Goal: Find contact information: Find contact information

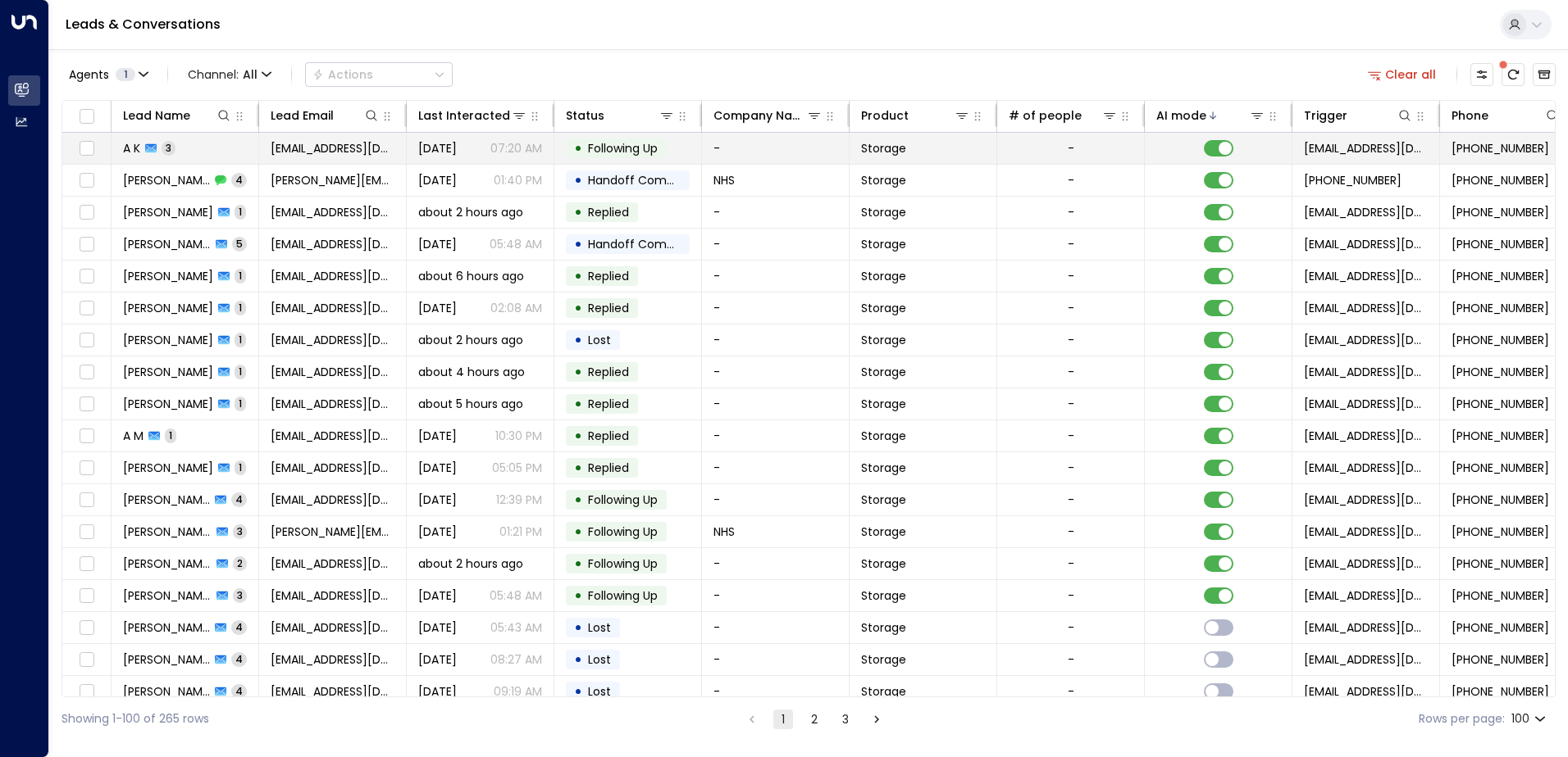
click at [229, 144] on td "A K 3" at bounding box center [185, 148] width 147 height 31
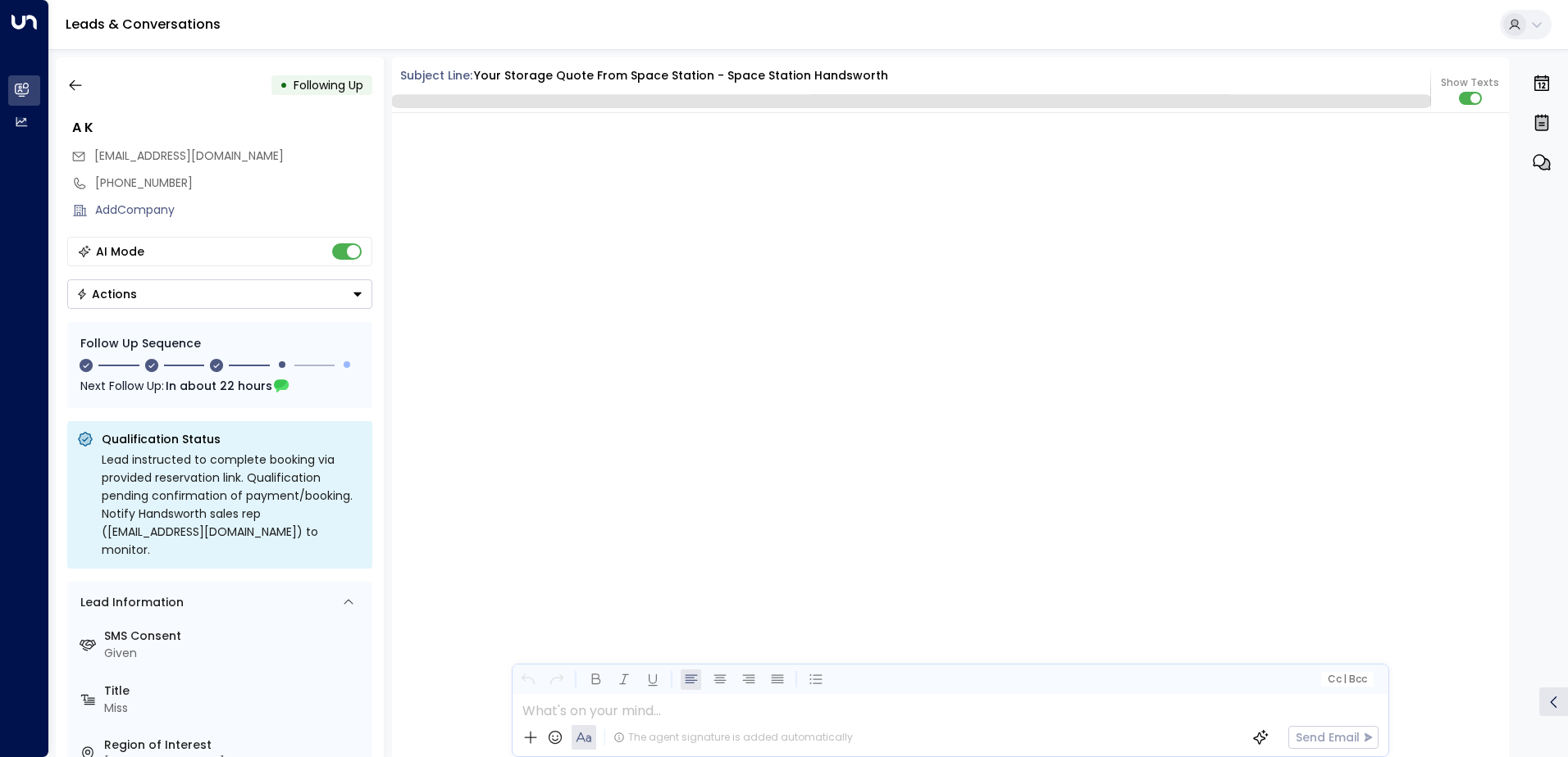
scroll to position [1963, 0]
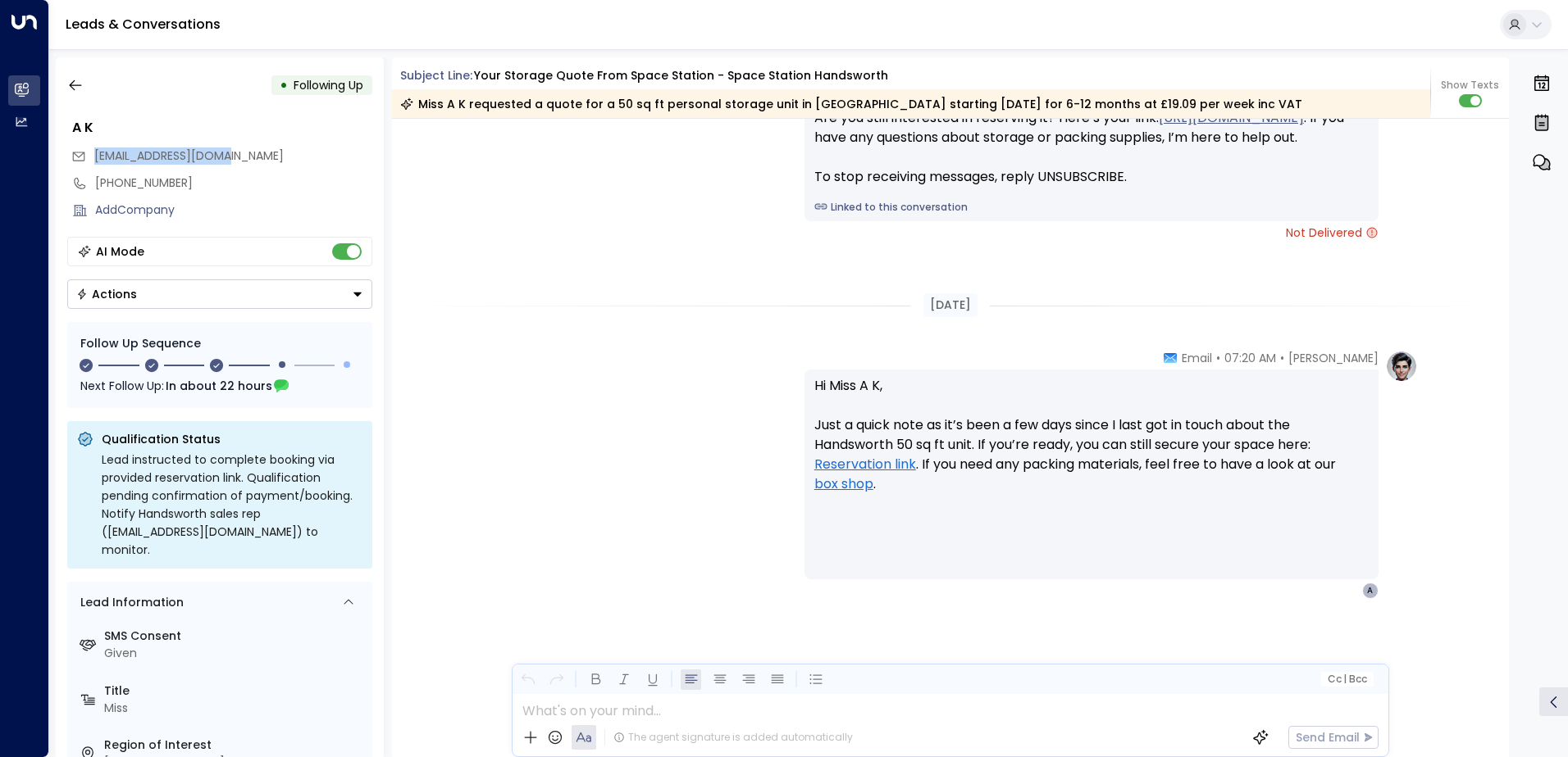
drag, startPoint x: 247, startPoint y: 153, endPoint x: 96, endPoint y: 148, distance: 151.1
click at [96, 148] on div "[EMAIL_ADDRESS][DOMAIN_NAME]" at bounding box center [221, 156] width 301 height 27
drag, startPoint x: 96, startPoint y: 148, endPoint x: 129, endPoint y: 155, distance: 33.7
copy span "[EMAIL_ADDRESS][DOMAIN_NAME]"
click at [78, 83] on icon "button" at bounding box center [76, 85] width 16 height 16
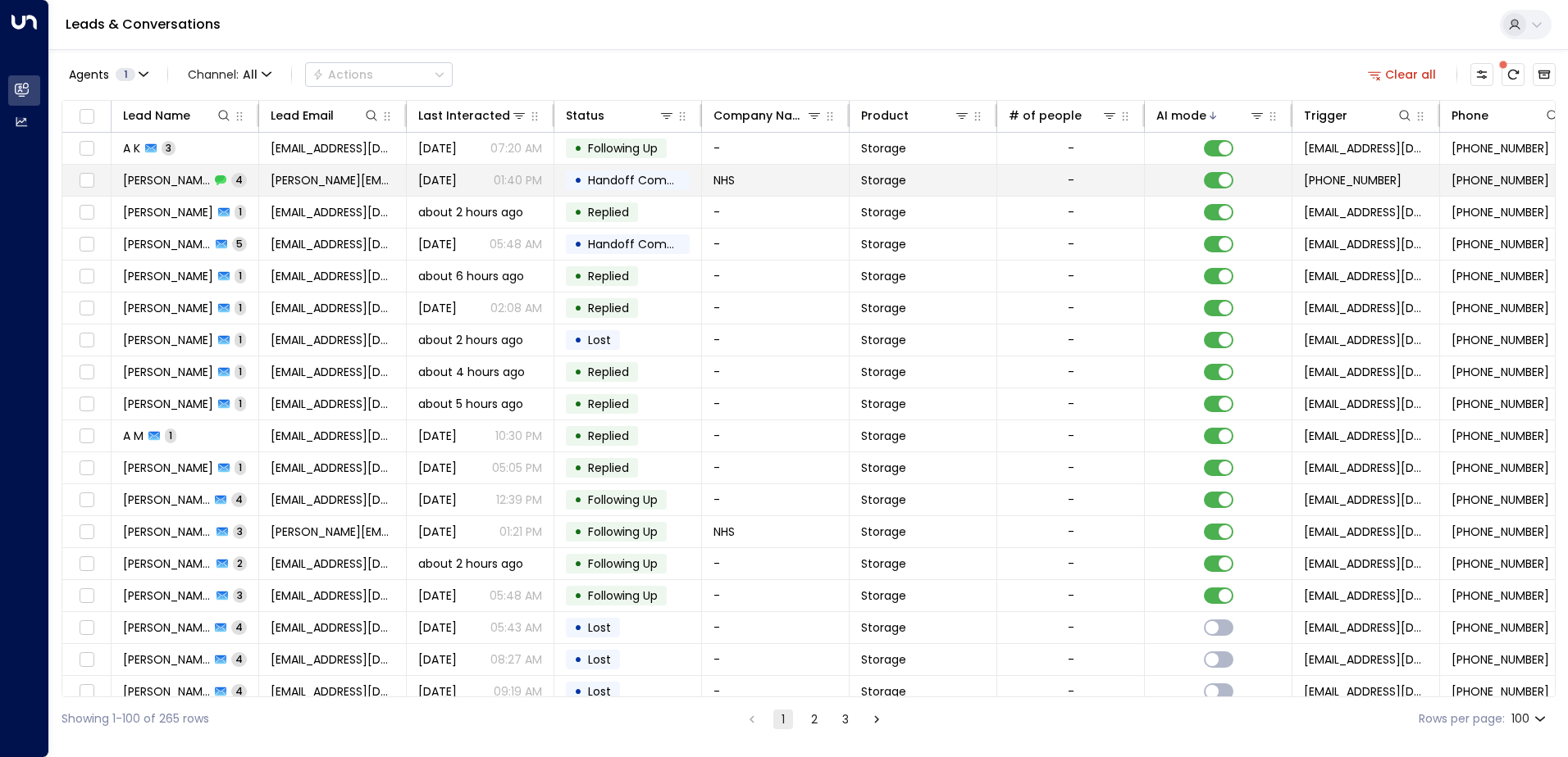
click at [257, 182] on td "[PERSON_NAME] 4" at bounding box center [185, 180] width 147 height 31
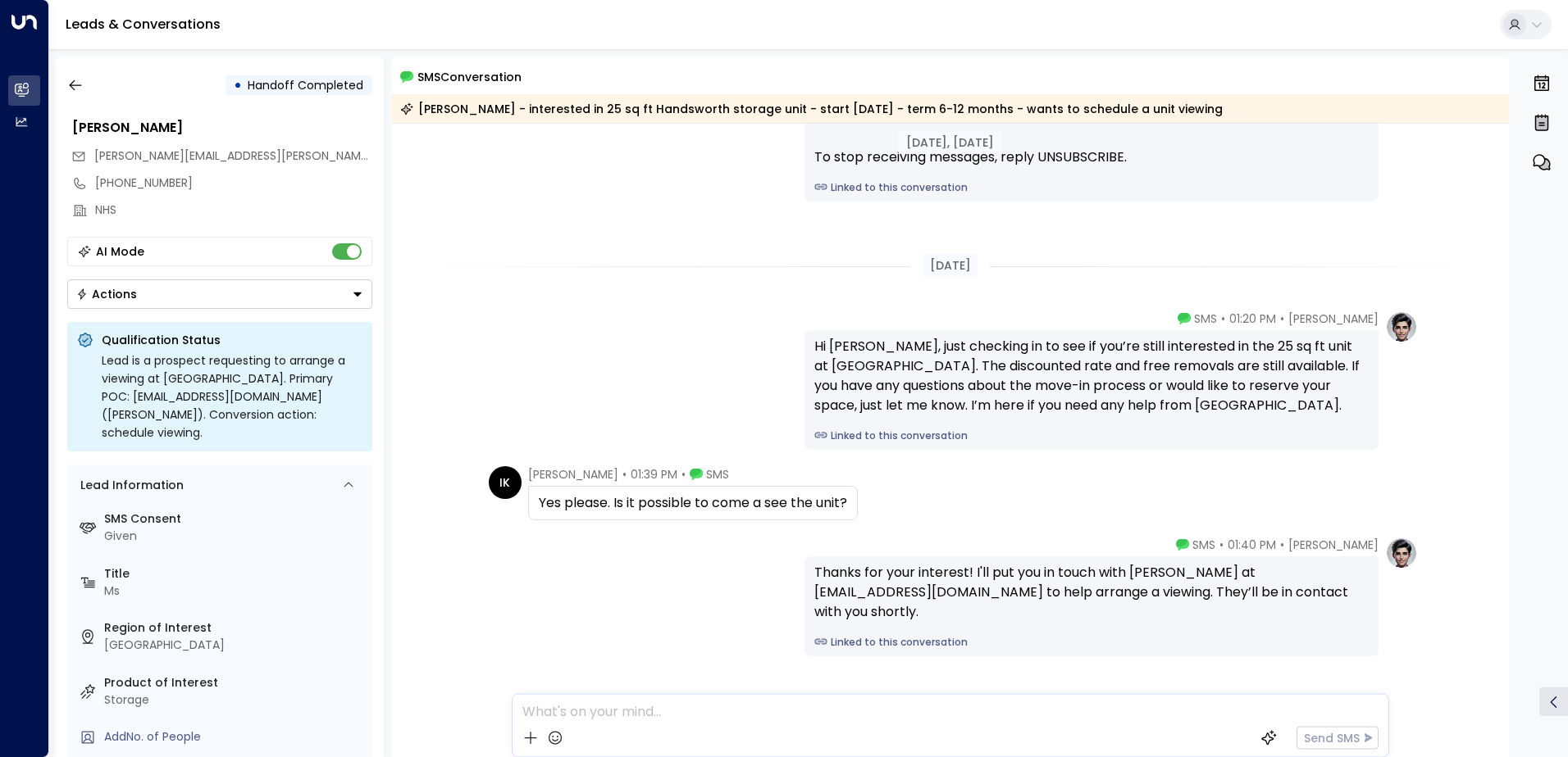
scroll to position [237, 0]
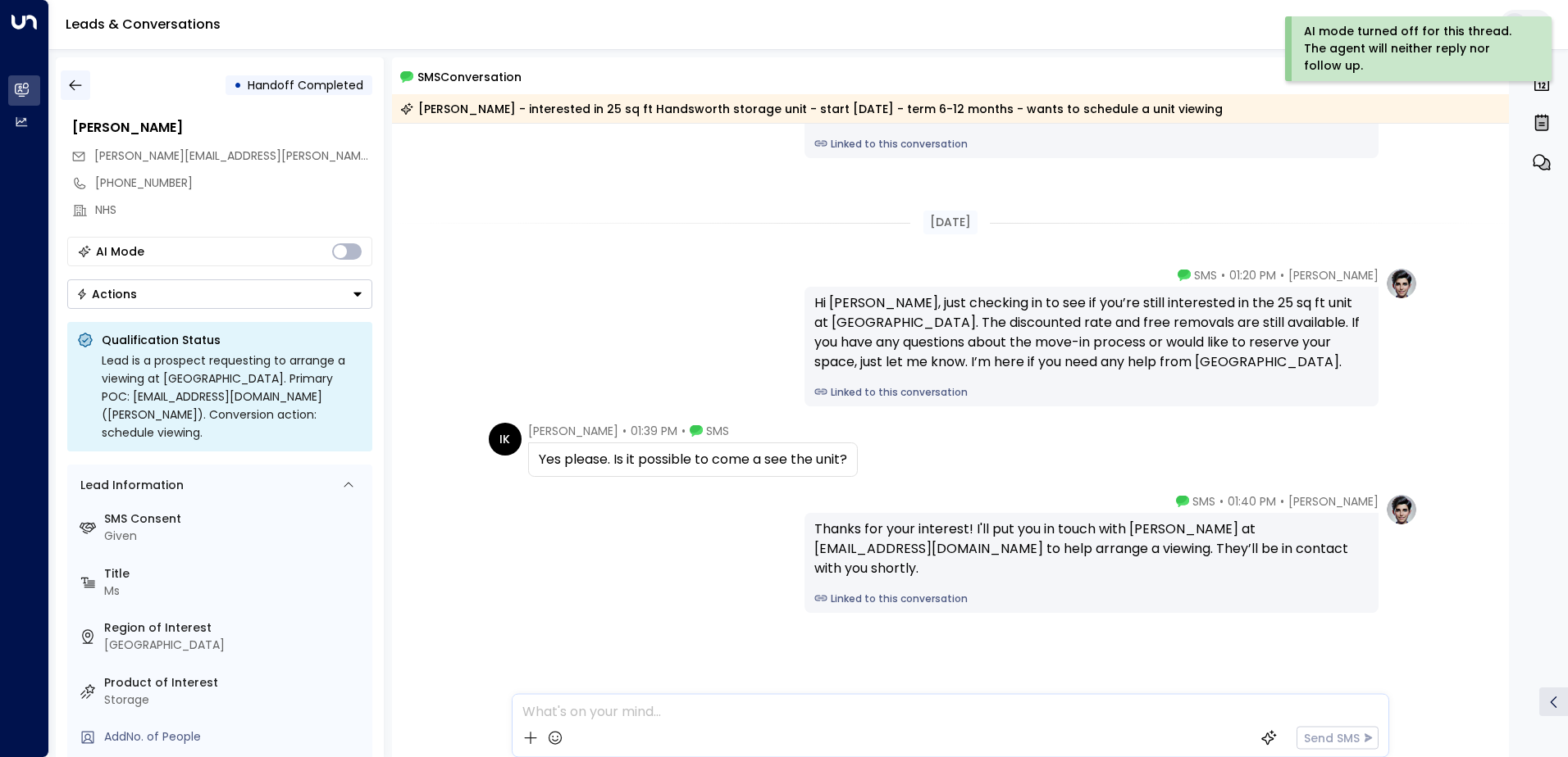
click at [69, 91] on icon "button" at bounding box center [76, 85] width 16 height 16
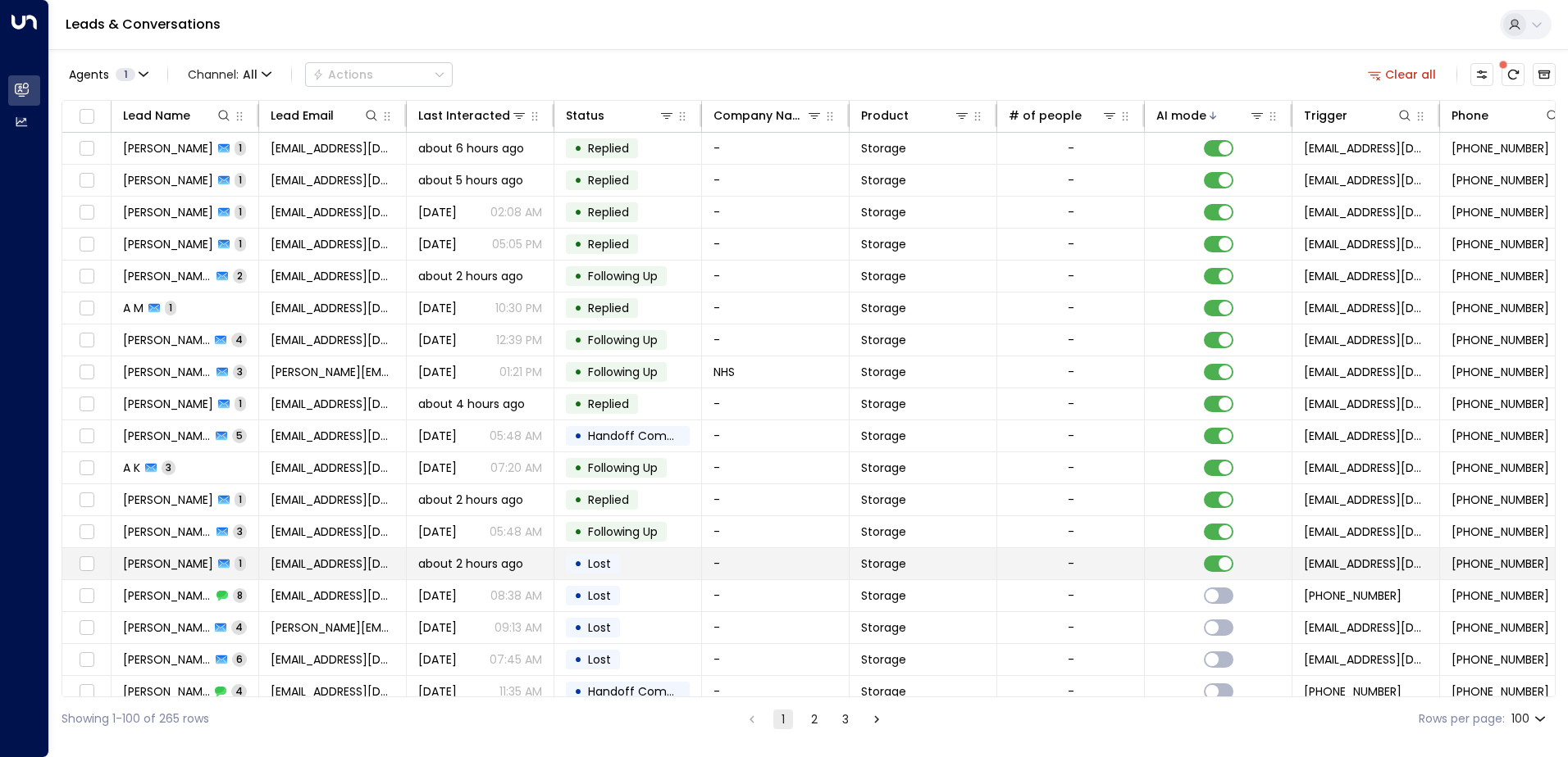
click at [541, 567] on div "about 2 hours ago" at bounding box center [479, 564] width 124 height 16
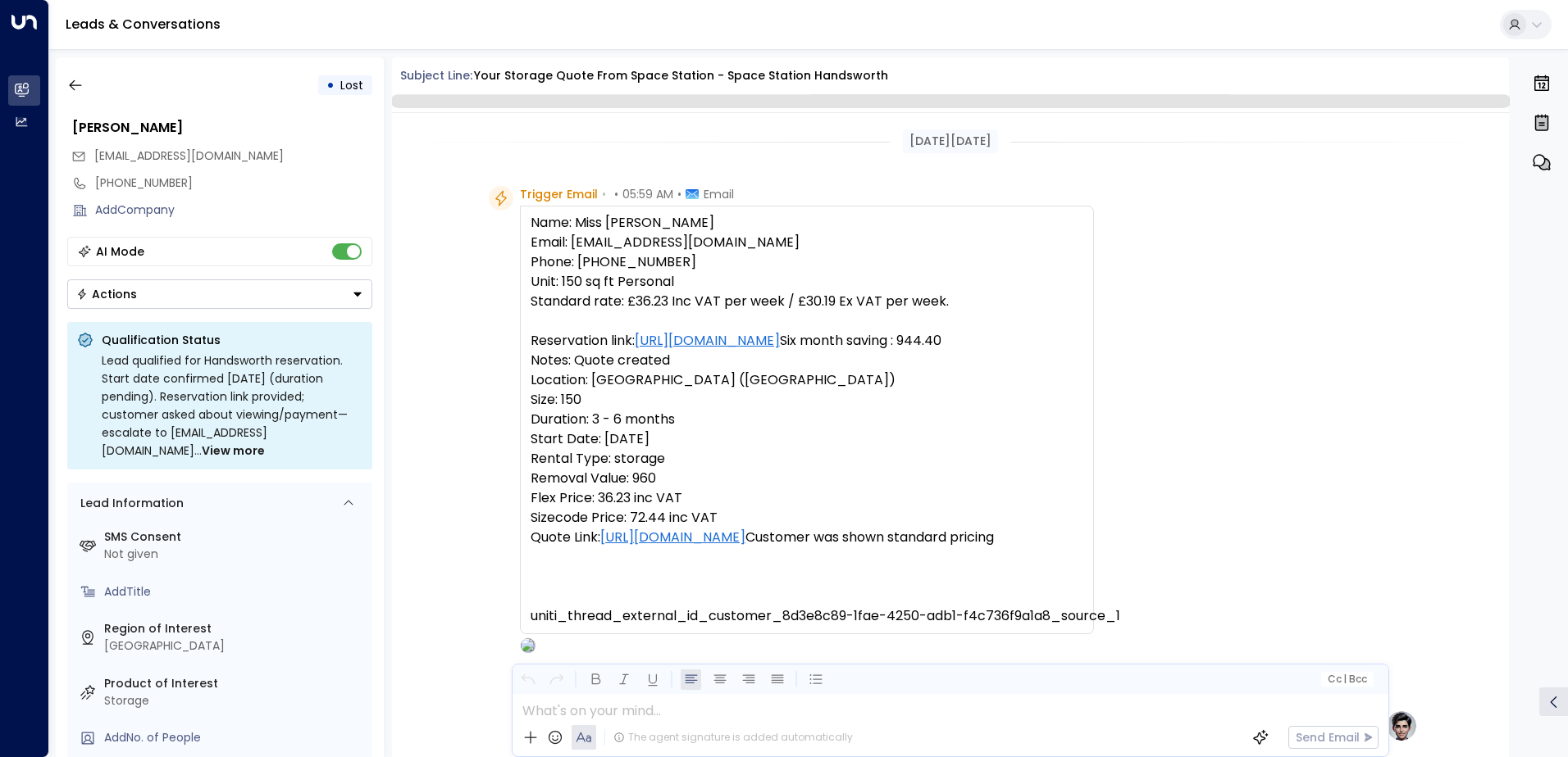
scroll to position [618, 0]
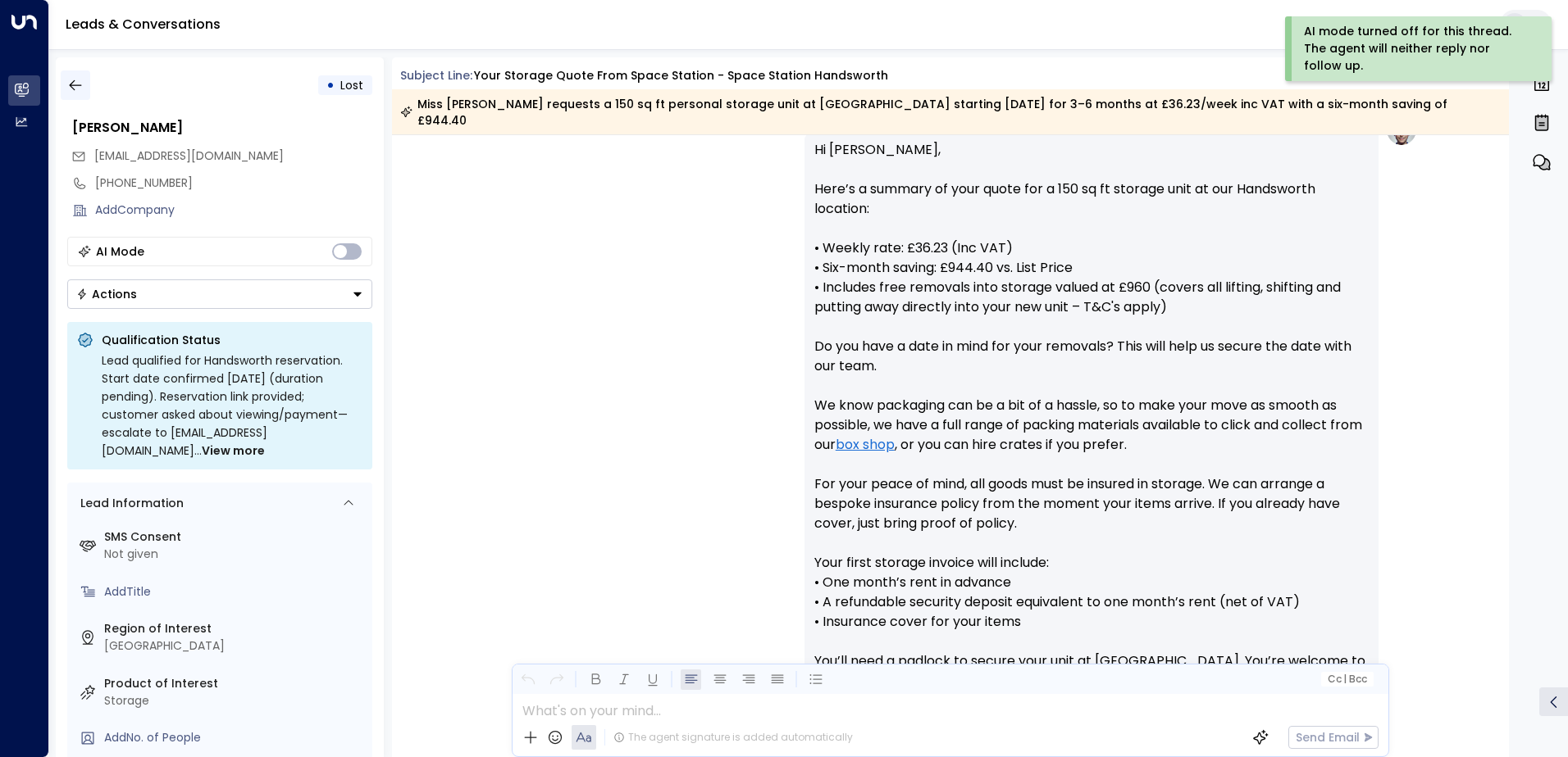
click at [81, 83] on icon "button" at bounding box center [76, 85] width 16 height 16
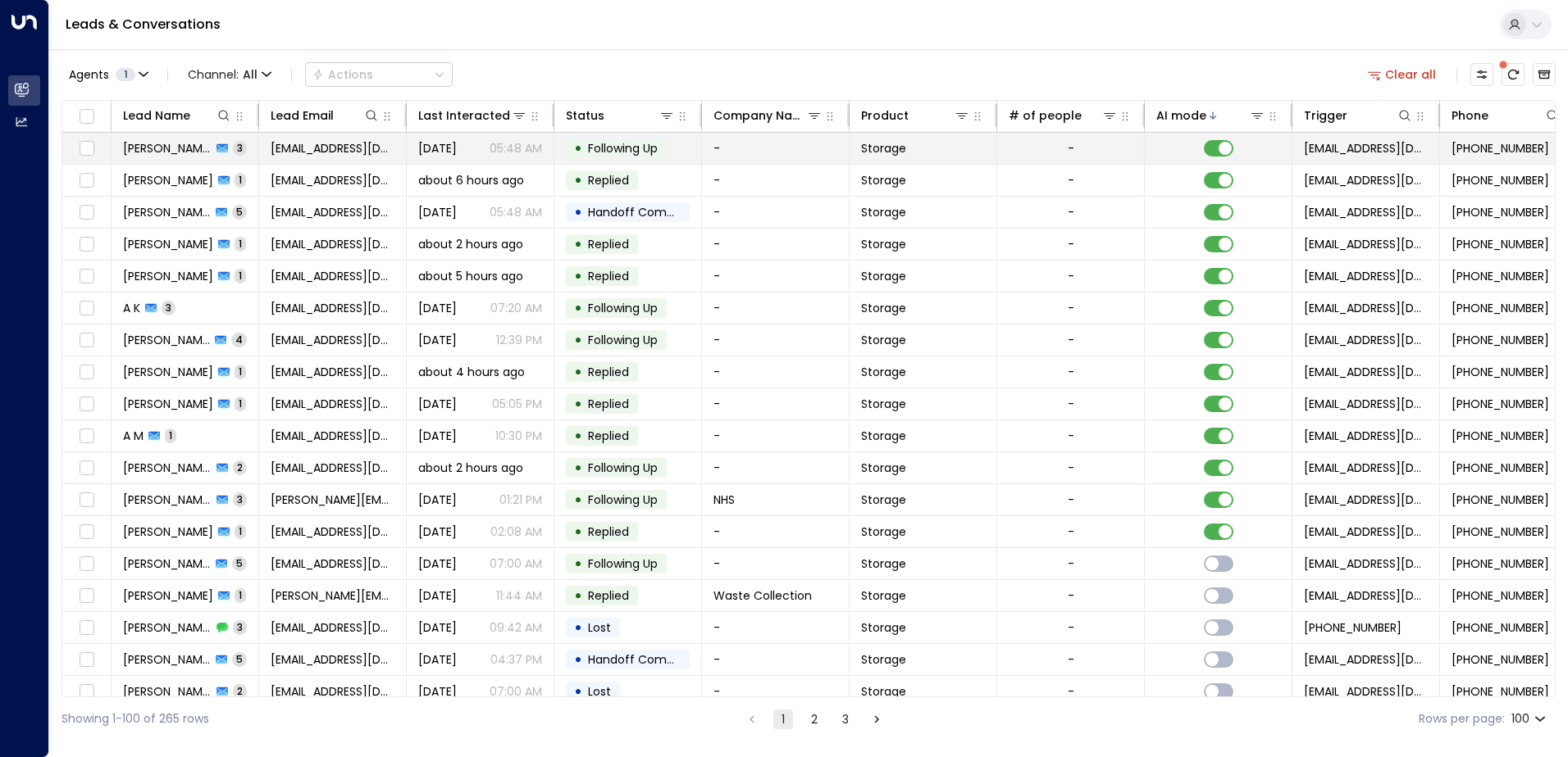
click at [245, 147] on span "3" at bounding box center [240, 147] width 14 height 14
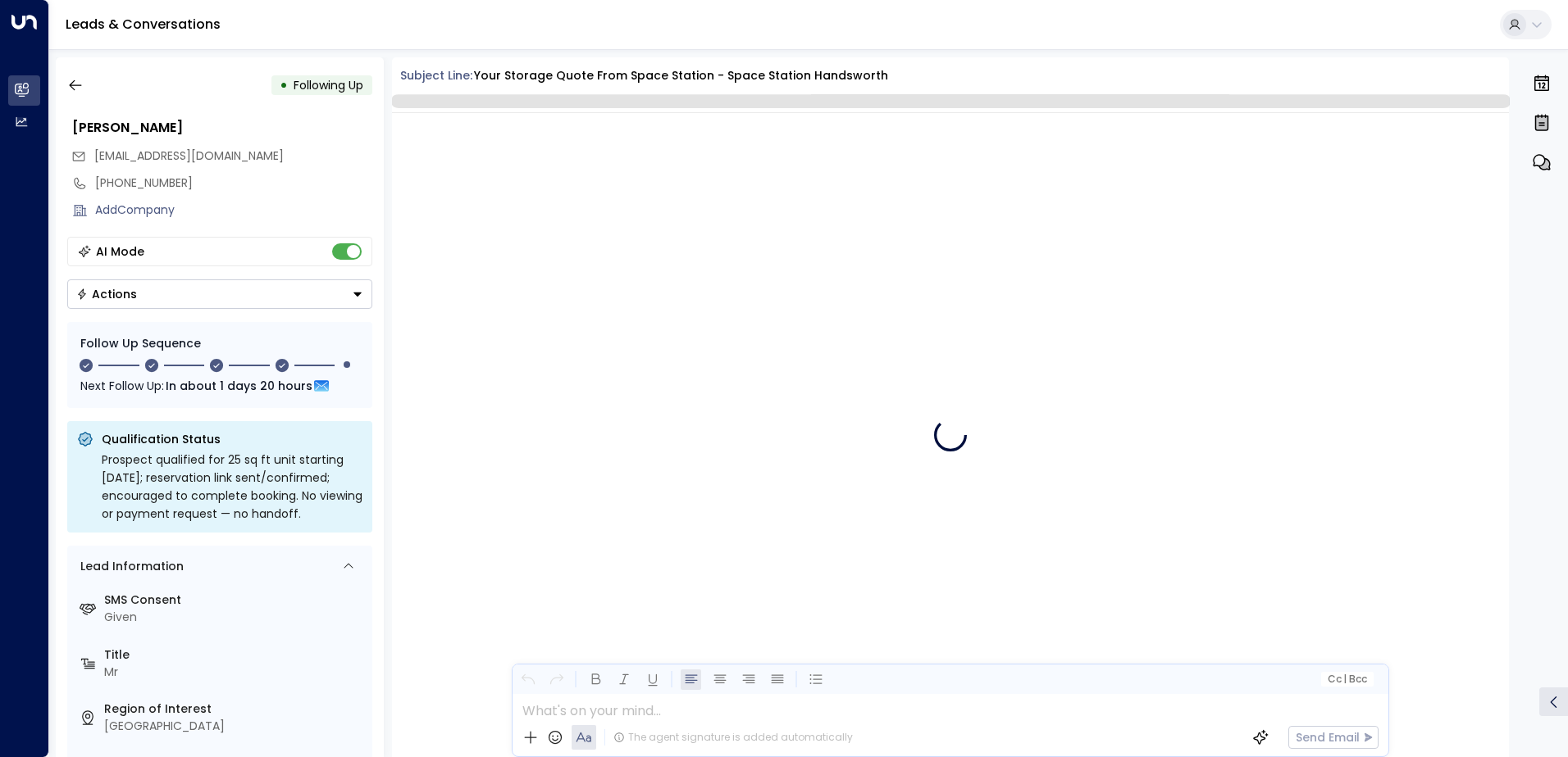
scroll to position [1992, 0]
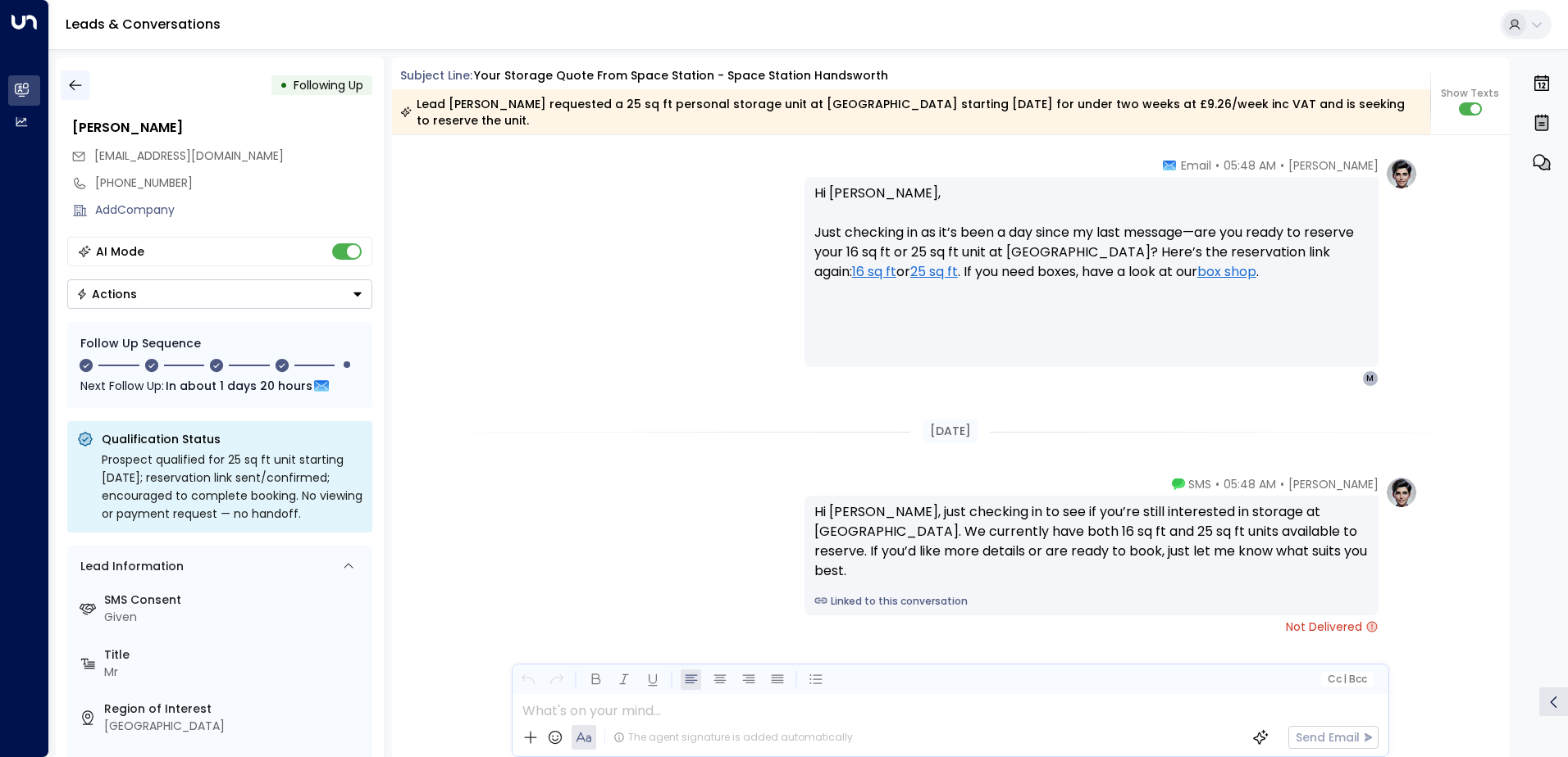
click at [83, 84] on icon "button" at bounding box center [76, 85] width 16 height 16
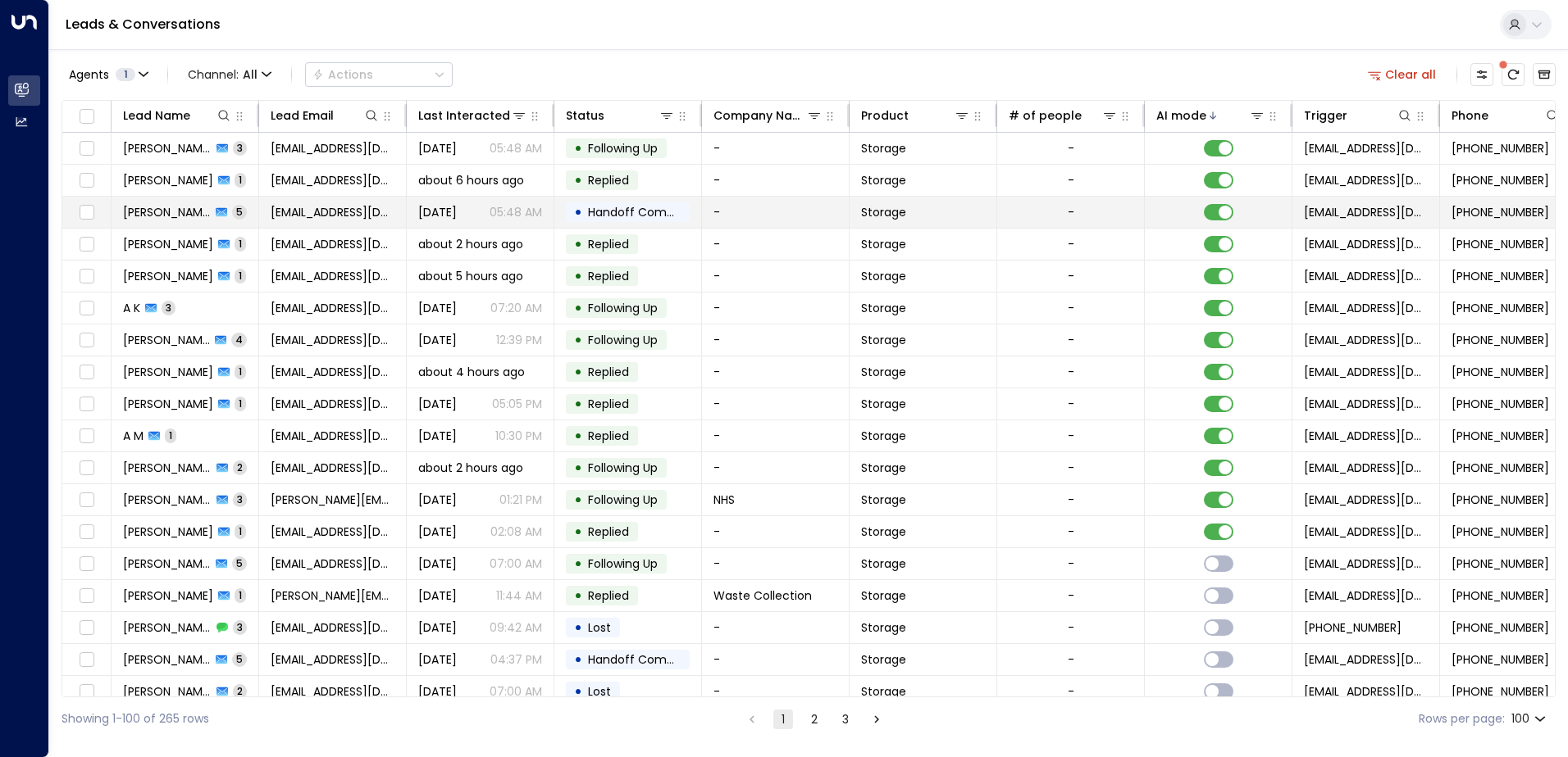
click at [255, 216] on td "[PERSON_NAME] 5" at bounding box center [185, 212] width 147 height 31
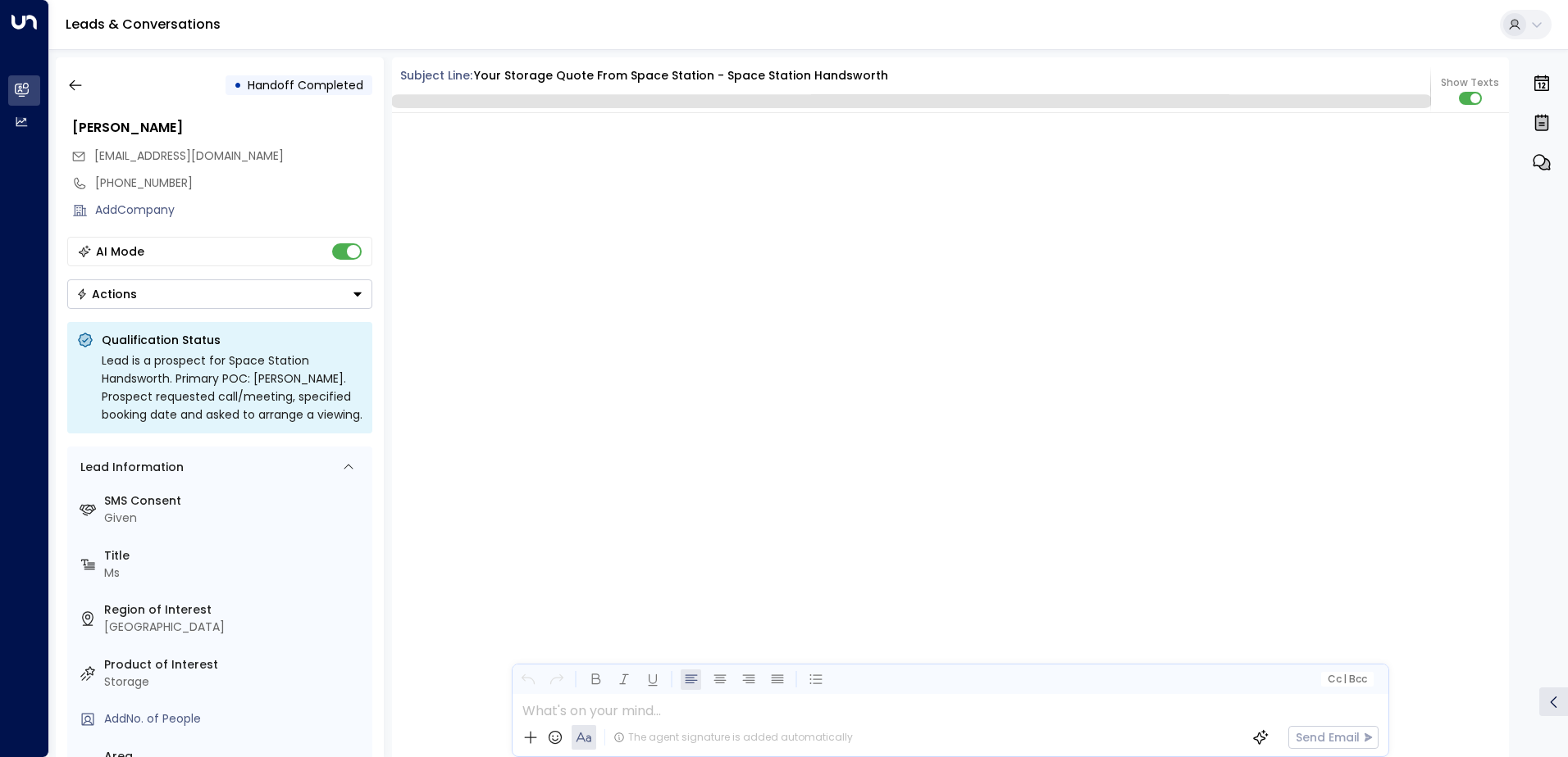
scroll to position [3111, 0]
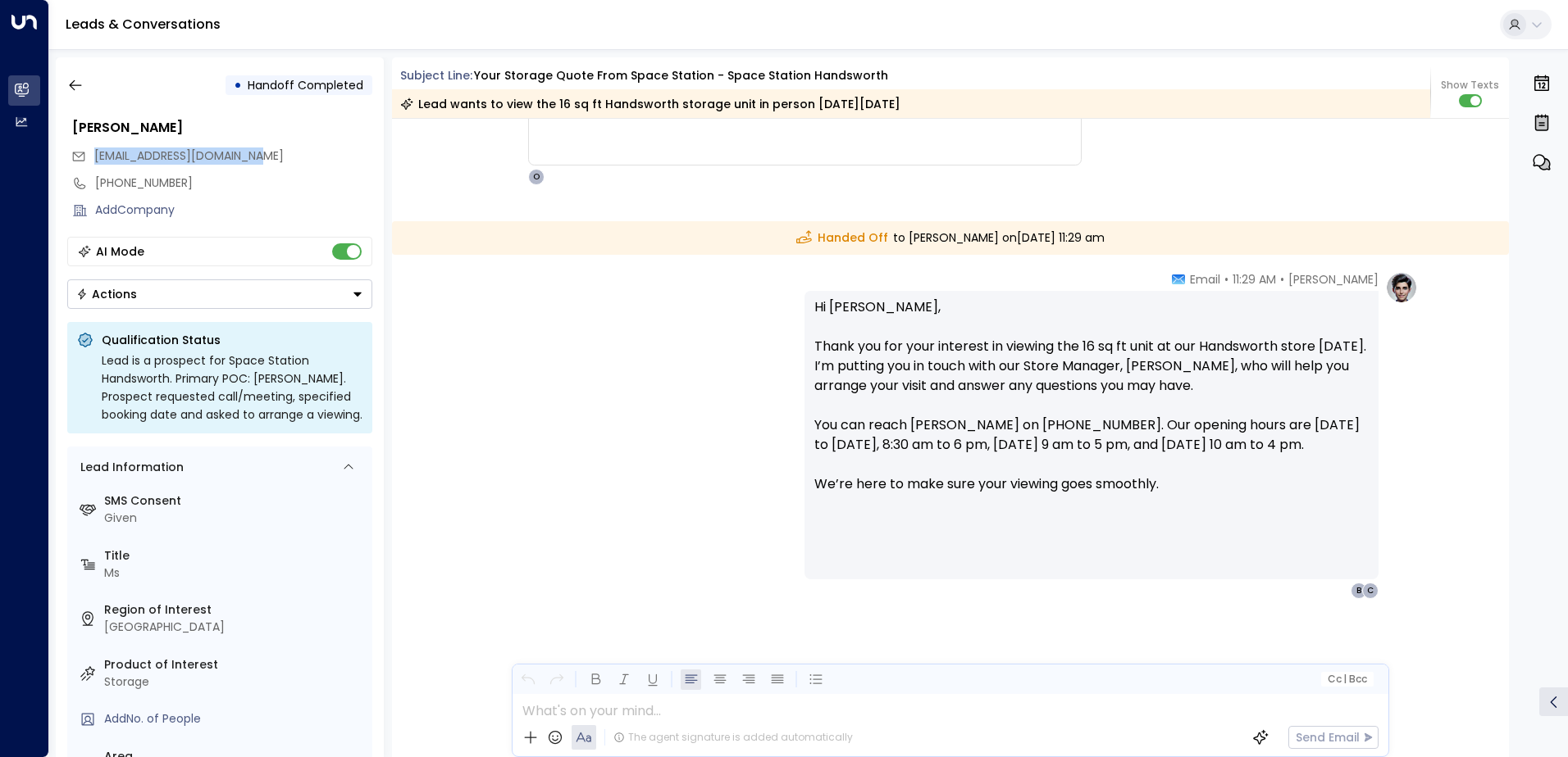
drag, startPoint x: 263, startPoint y: 155, endPoint x: 97, endPoint y: 158, distance: 166.0
click at [97, 158] on div "[EMAIL_ADDRESS][DOMAIN_NAME]" at bounding box center [221, 156] width 301 height 27
drag, startPoint x: 97, startPoint y: 158, endPoint x: 110, endPoint y: 155, distance: 13.3
copy span "[EMAIL_ADDRESS][DOMAIN_NAME]"
click at [76, 86] on icon "button" at bounding box center [76, 85] width 16 height 16
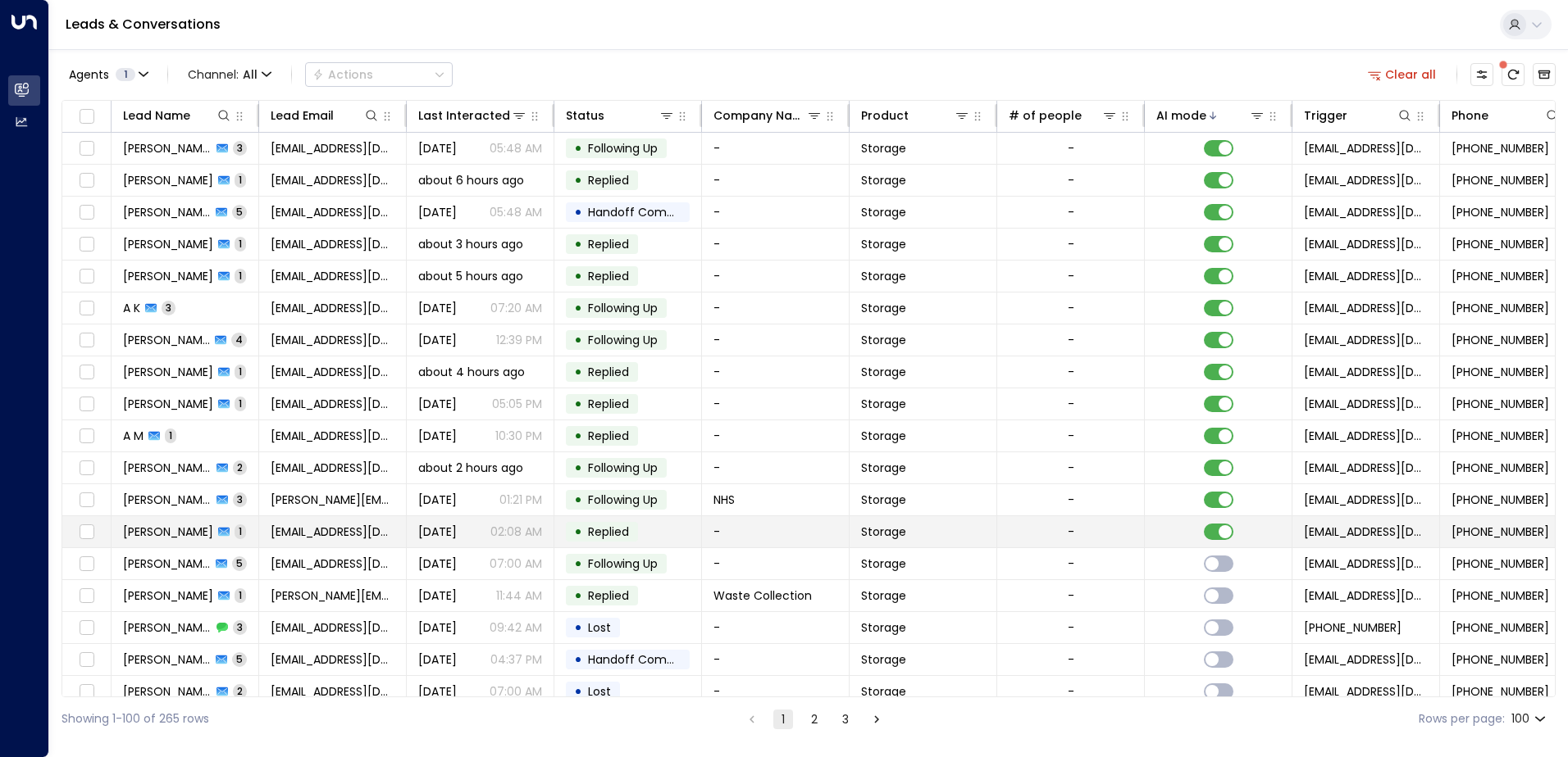
click at [232, 532] on td "[PERSON_NAME] 1" at bounding box center [185, 532] width 147 height 31
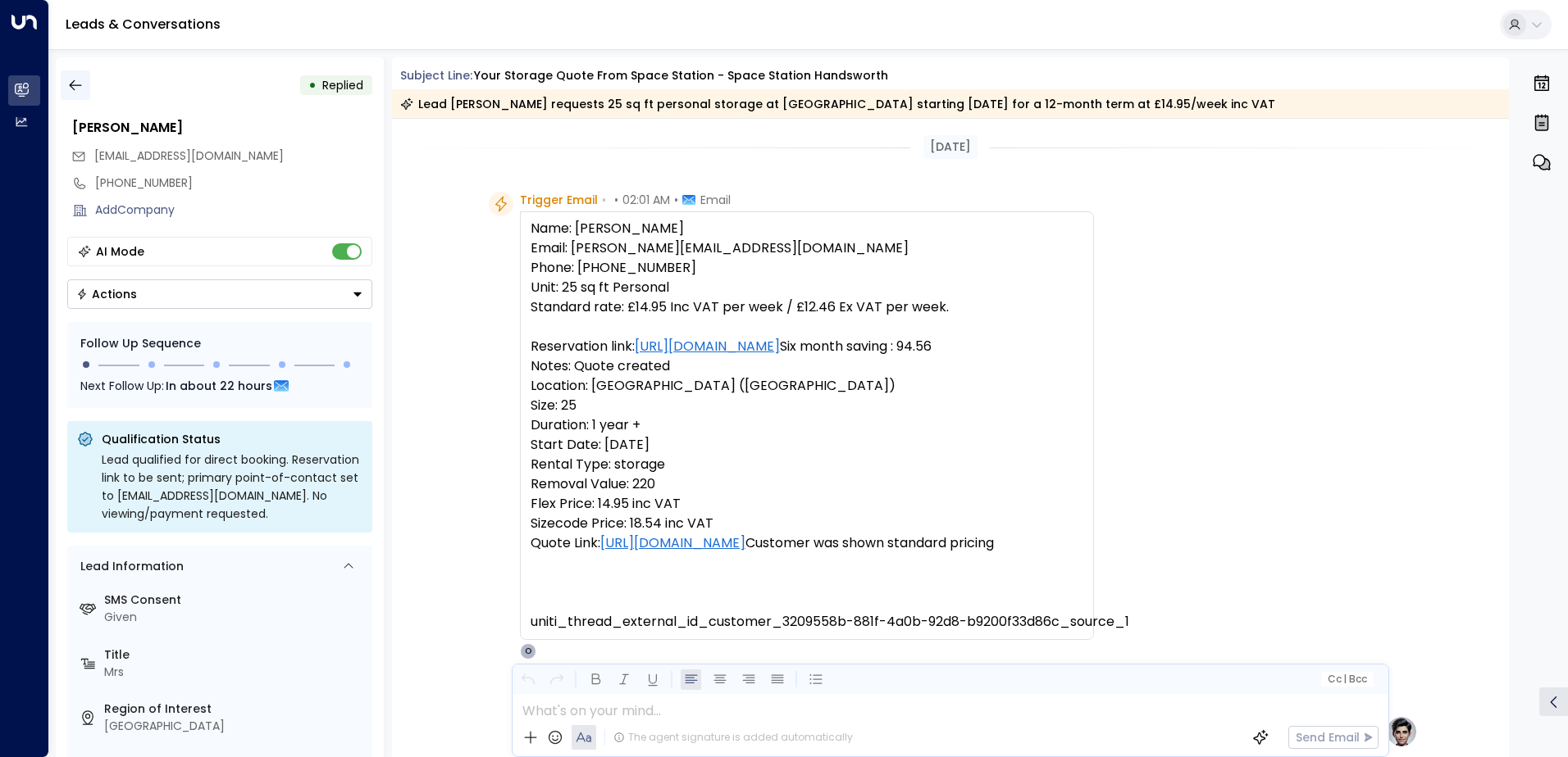
click at [71, 80] on icon "button" at bounding box center [76, 85] width 16 height 16
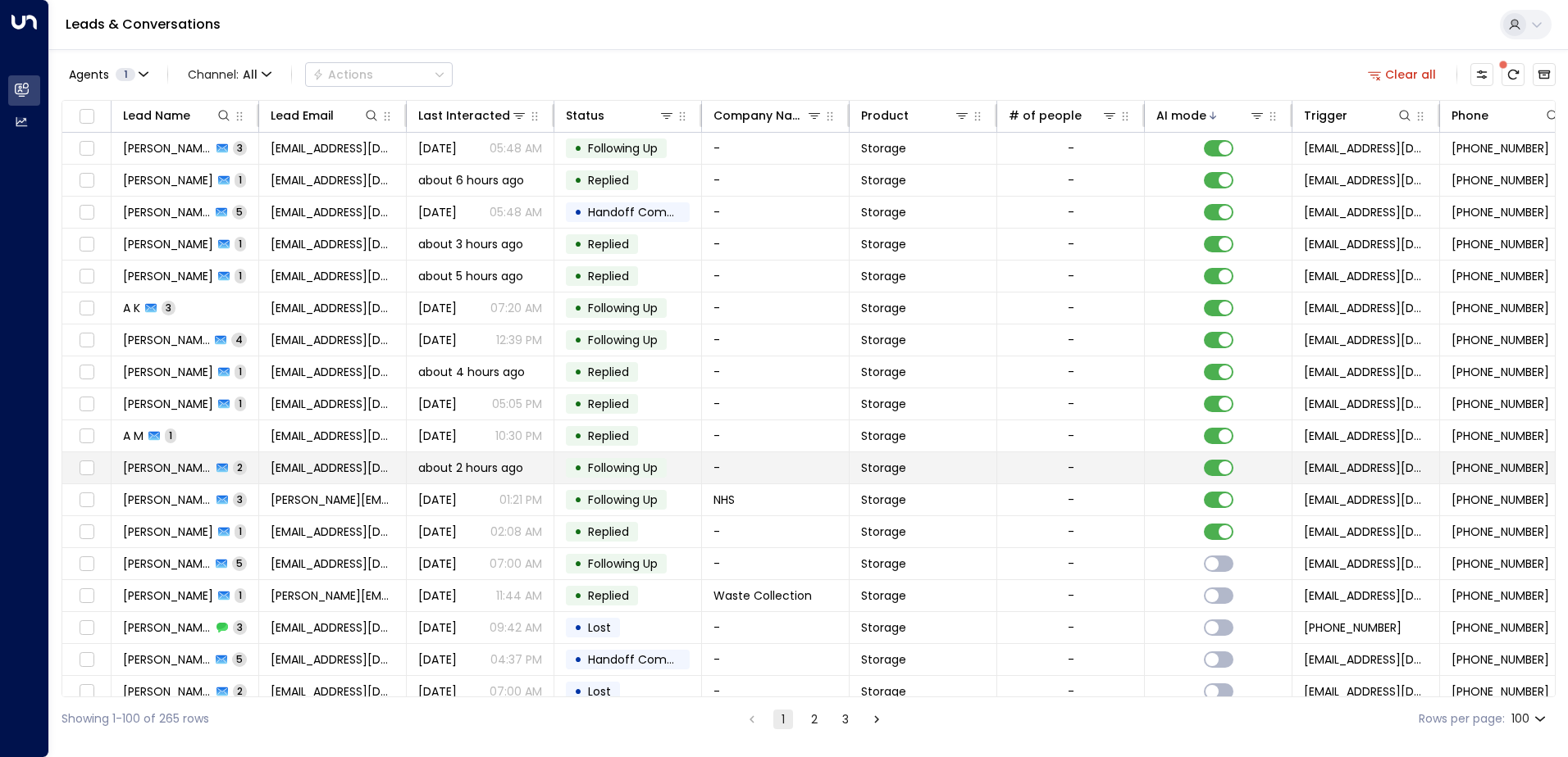
click at [245, 469] on td "[PERSON_NAME] 2" at bounding box center [185, 468] width 147 height 31
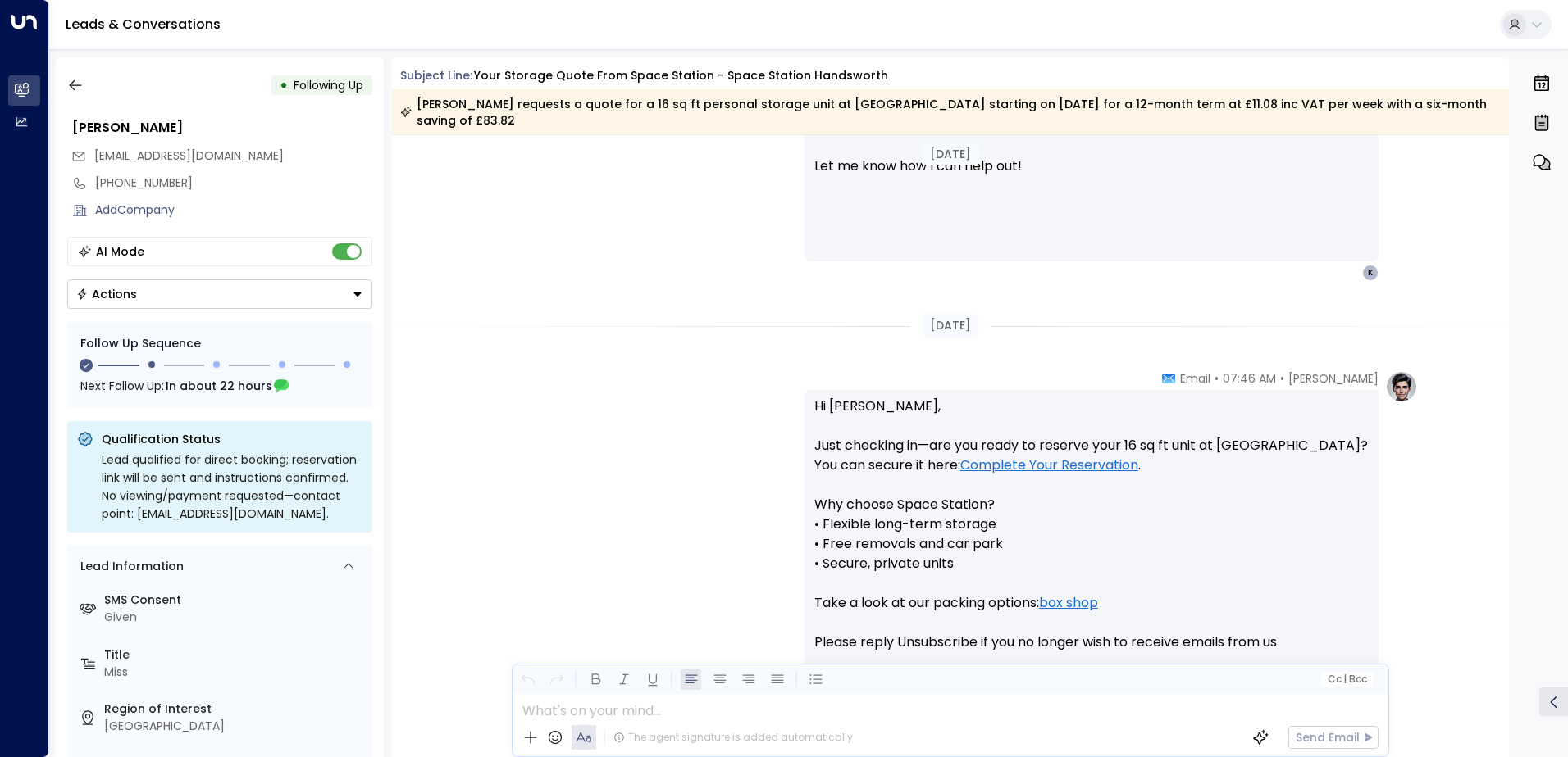
scroll to position [1434, 0]
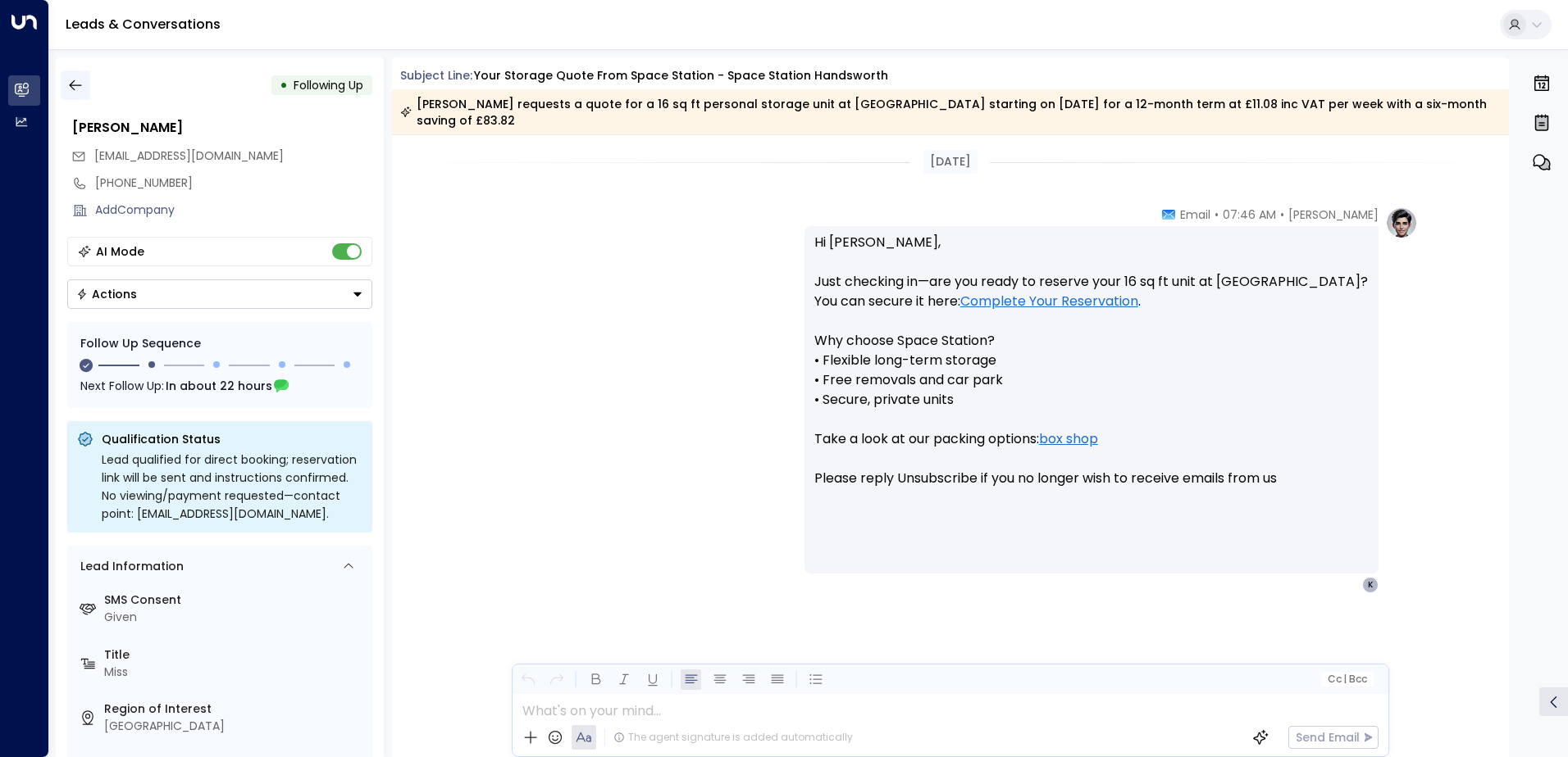
click at [79, 91] on icon "button" at bounding box center [76, 85] width 16 height 16
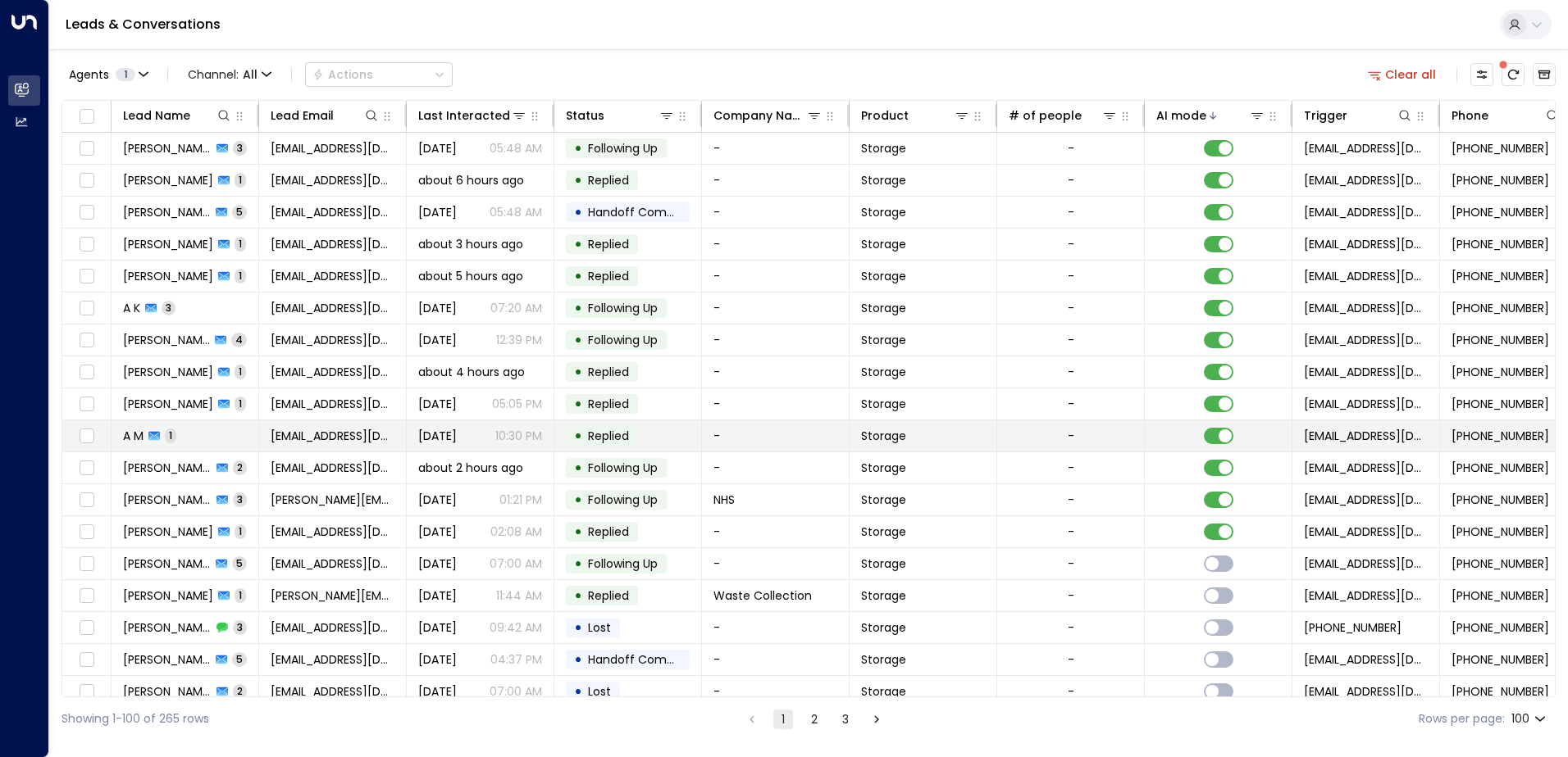
click at [224, 430] on td "A M 1" at bounding box center [185, 436] width 147 height 31
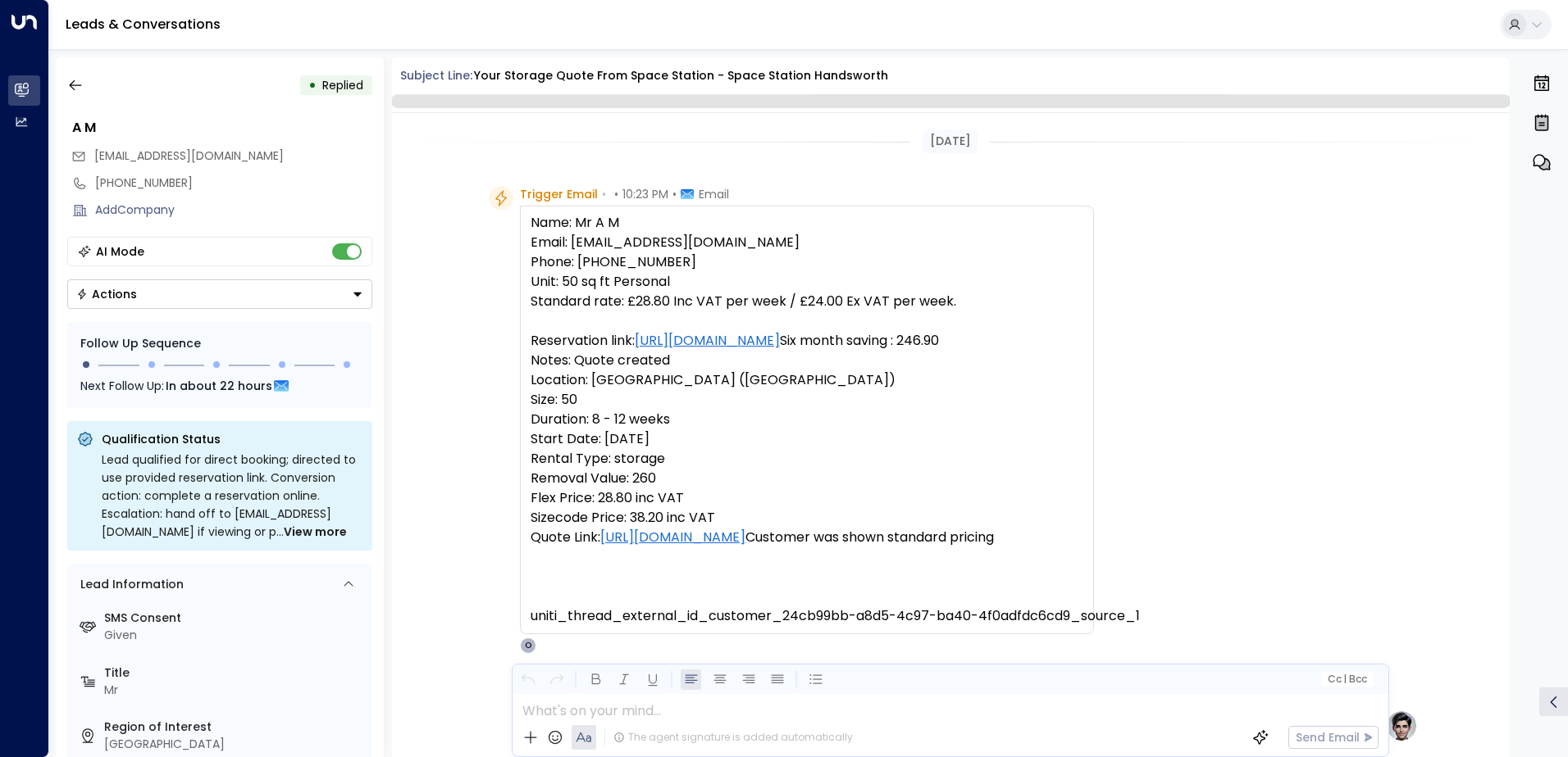
scroll to position [618, 0]
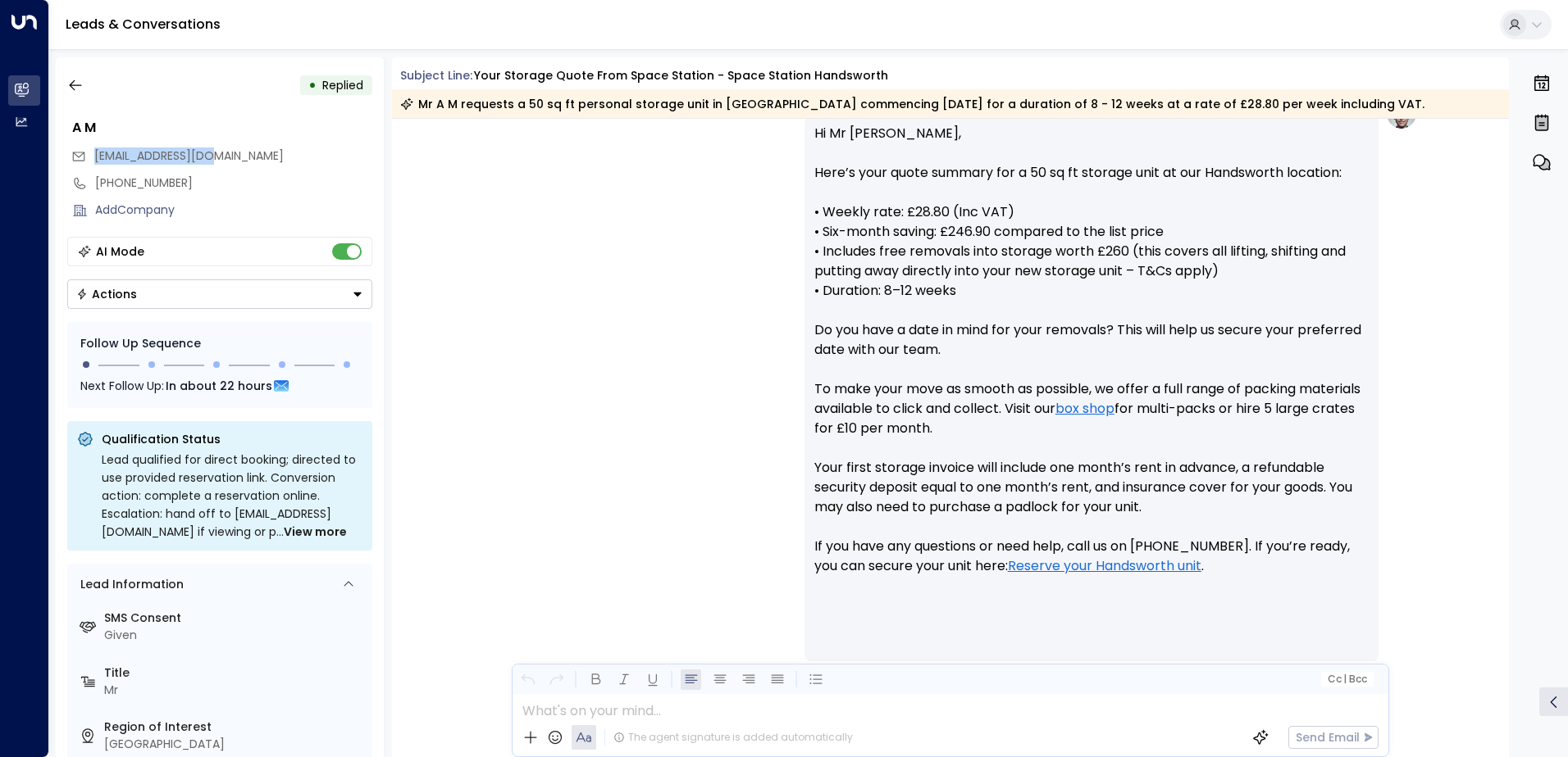
drag, startPoint x: 227, startPoint y: 155, endPoint x: 91, endPoint y: 163, distance: 136.2
click at [91, 163] on div "[EMAIL_ADDRESS][DOMAIN_NAME]" at bounding box center [221, 156] width 301 height 27
drag, startPoint x: 91, startPoint y: 163, endPoint x: 130, endPoint y: 154, distance: 40.0
copy span "[EMAIL_ADDRESS][DOMAIN_NAME]"
click at [81, 82] on icon "button" at bounding box center [76, 85] width 16 height 16
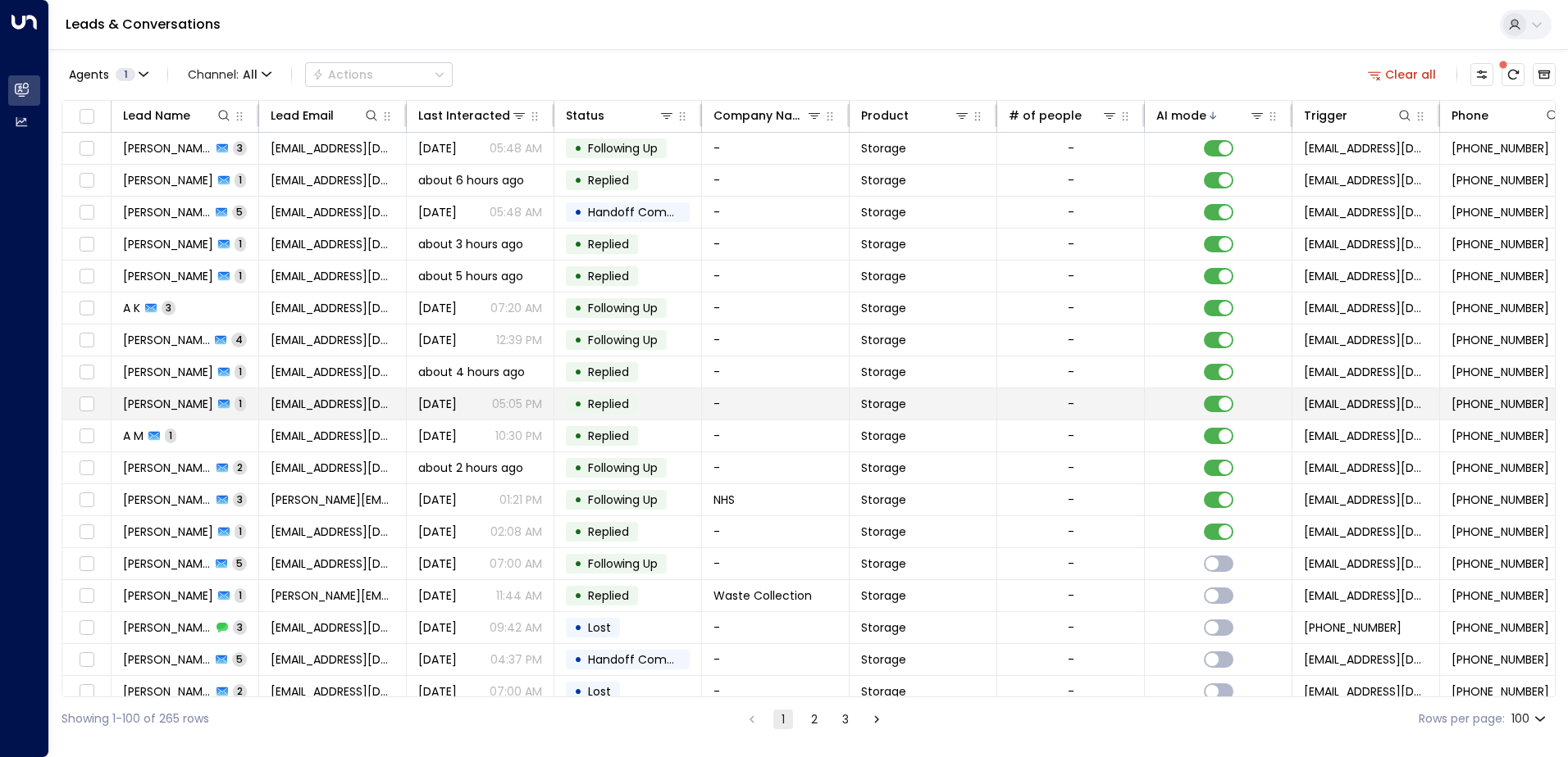
click at [234, 401] on td "Dukili Pekili 1" at bounding box center [185, 404] width 147 height 31
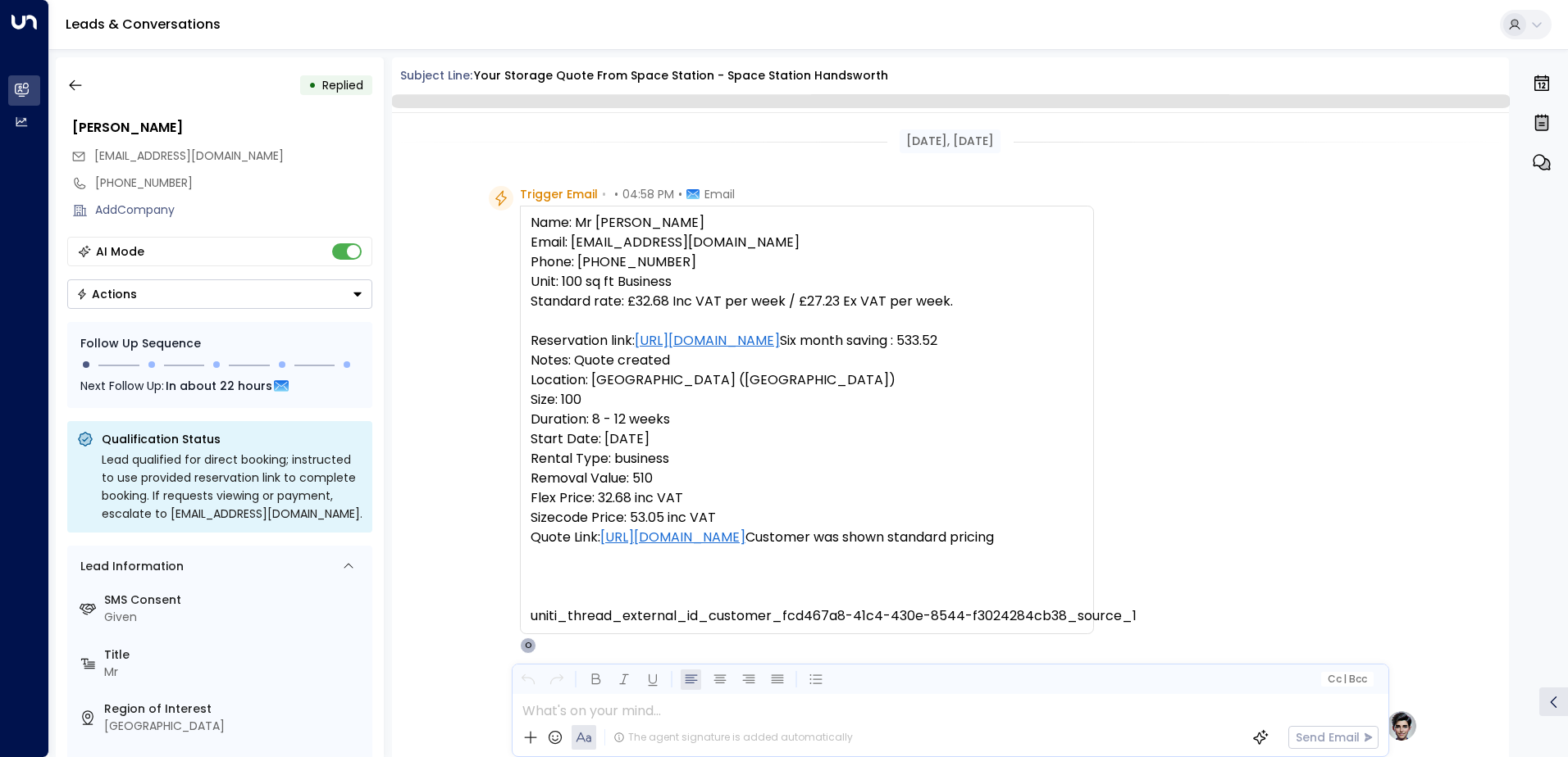
scroll to position [740, 0]
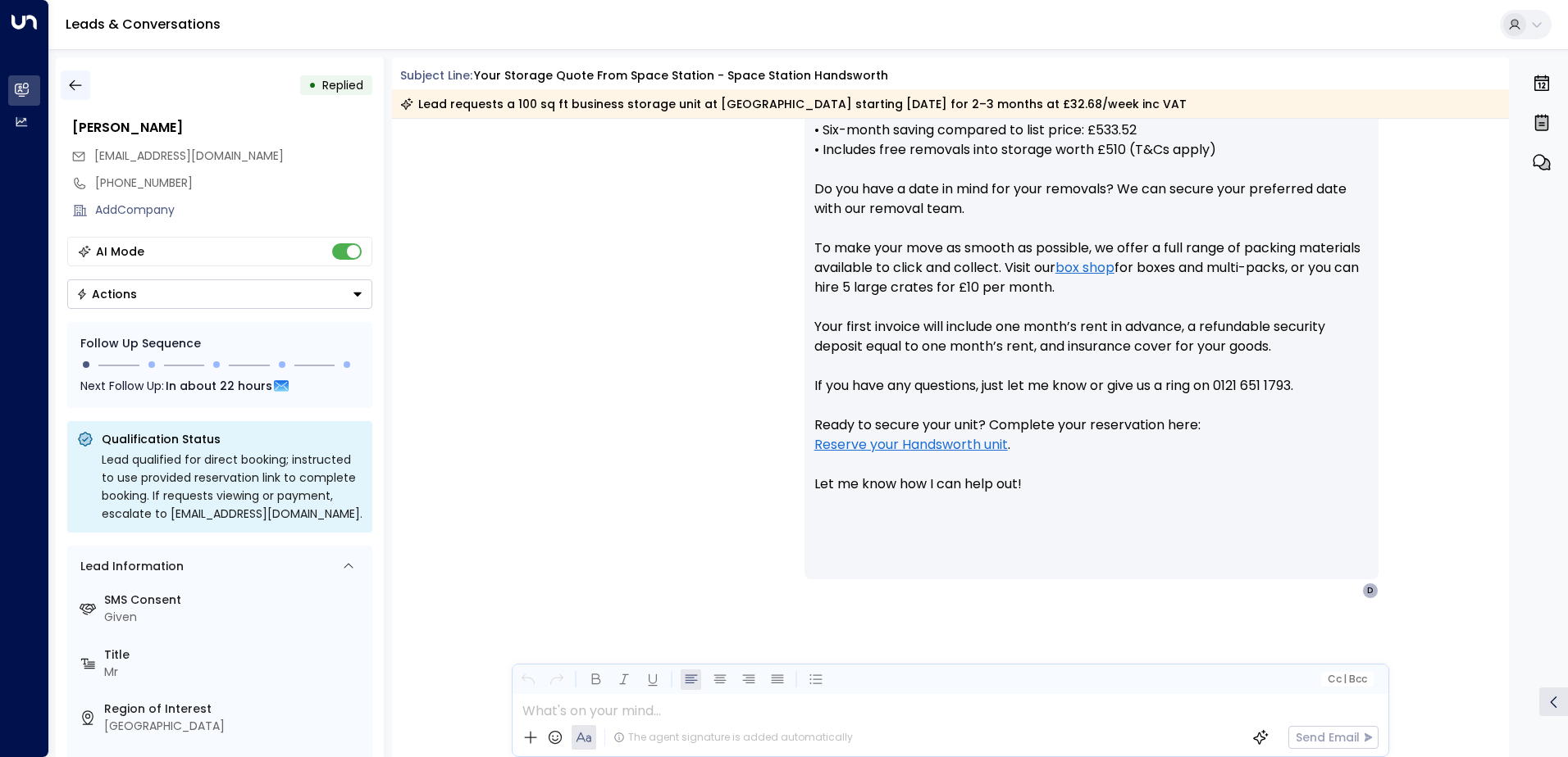
click at [70, 90] on icon "button" at bounding box center [76, 85] width 16 height 16
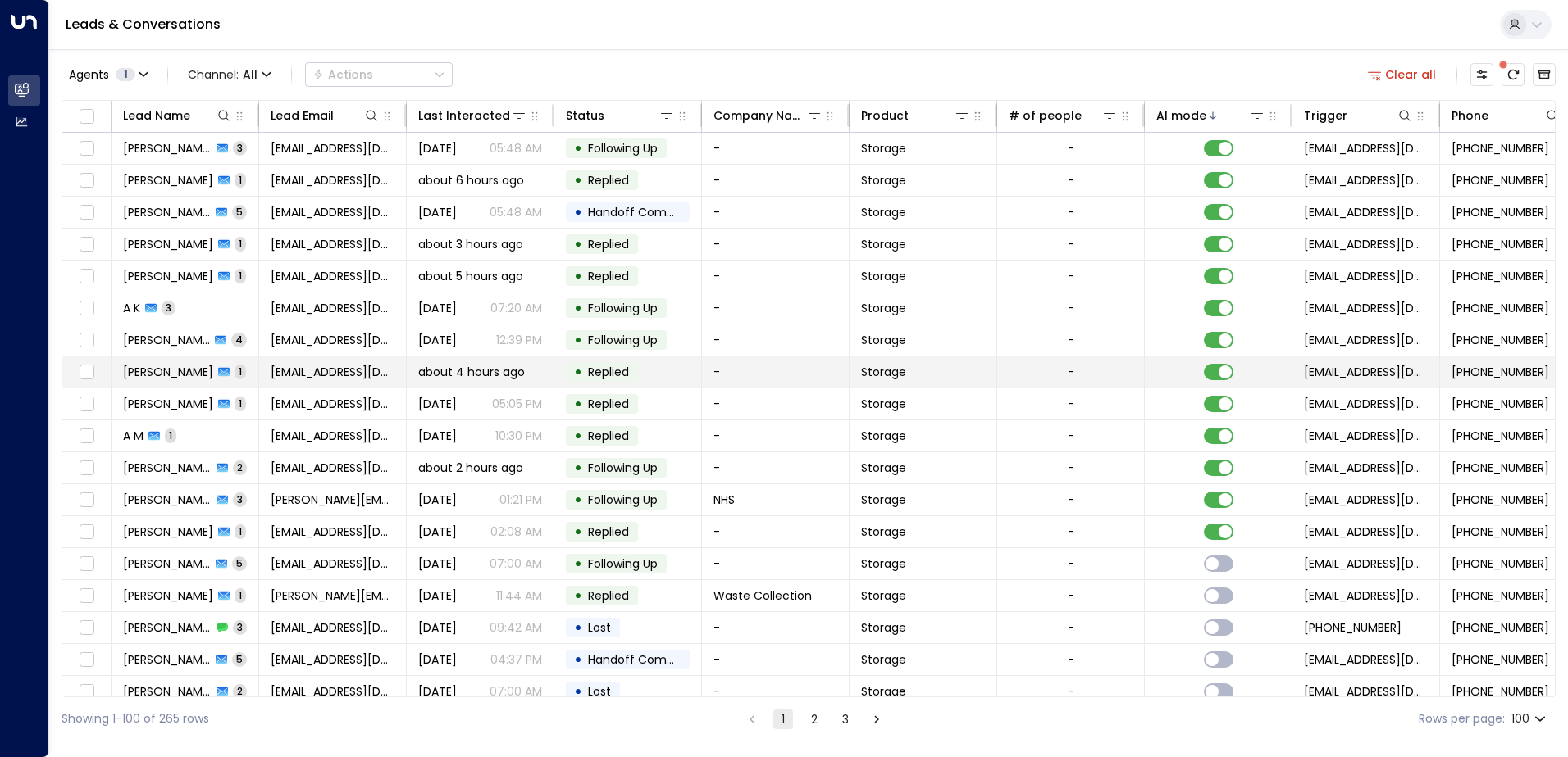
click at [232, 372] on td "[PERSON_NAME] 1" at bounding box center [185, 372] width 147 height 31
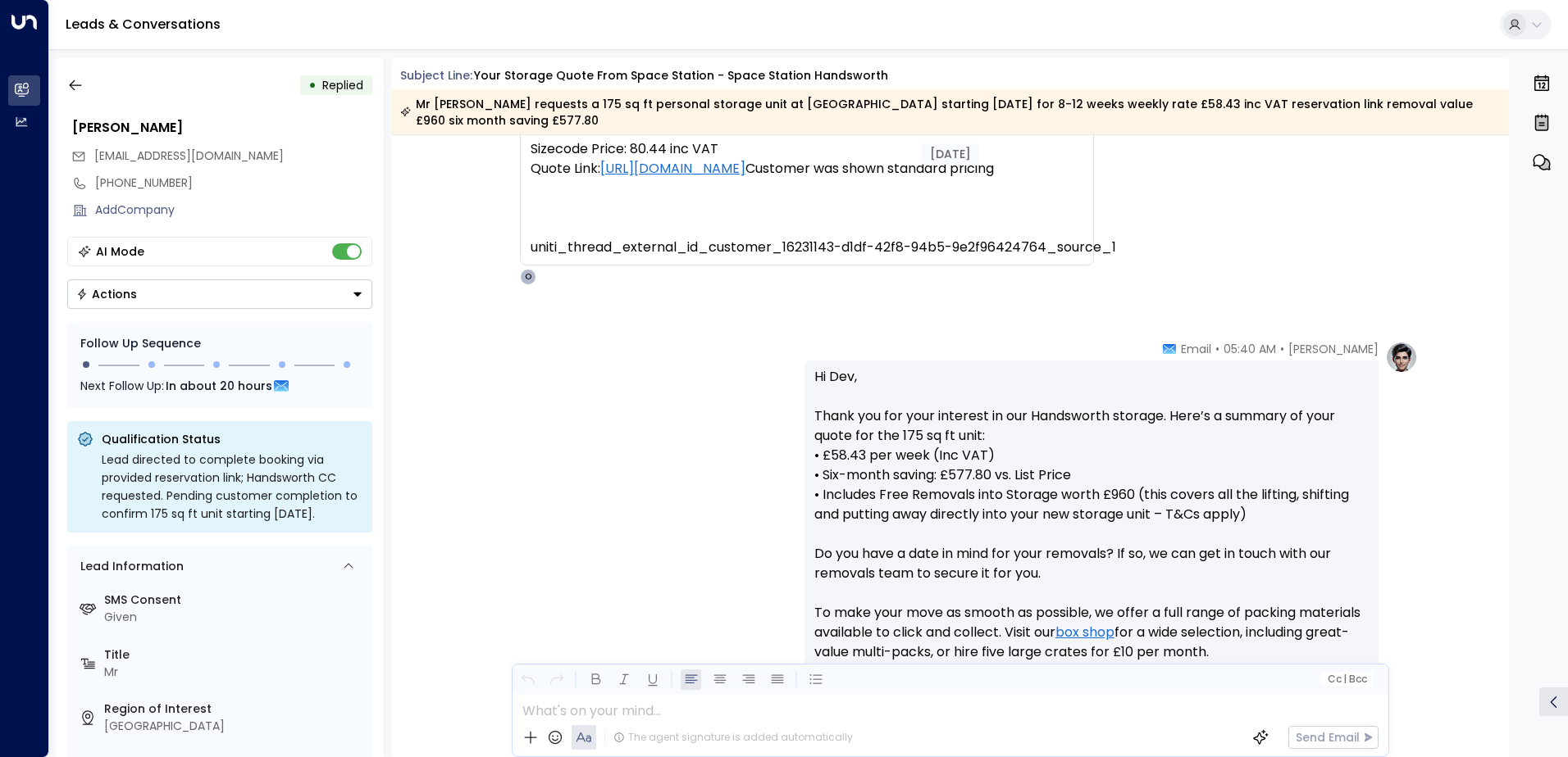
scroll to position [473, 0]
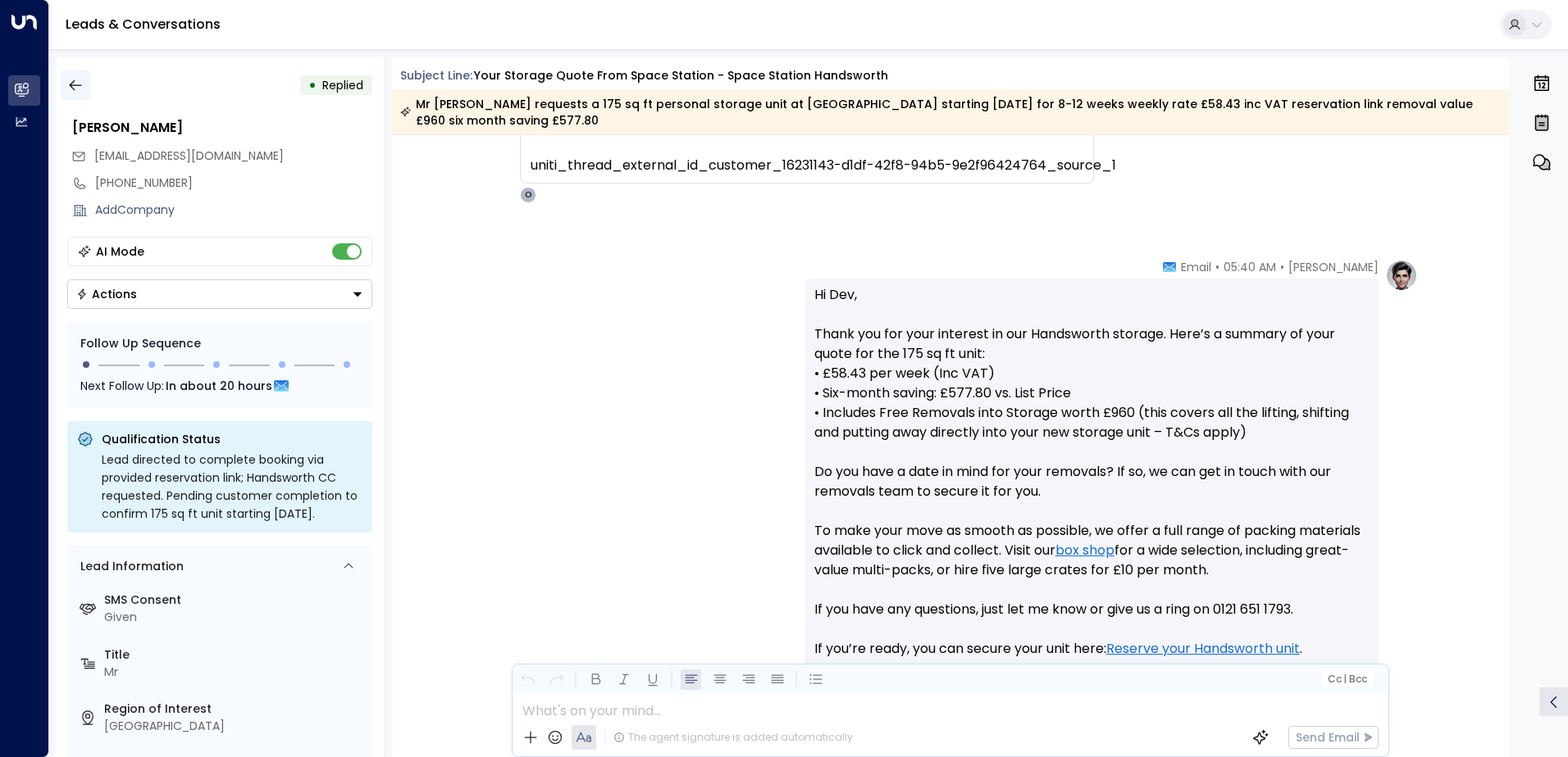
click at [75, 84] on icon "button" at bounding box center [76, 85] width 16 height 16
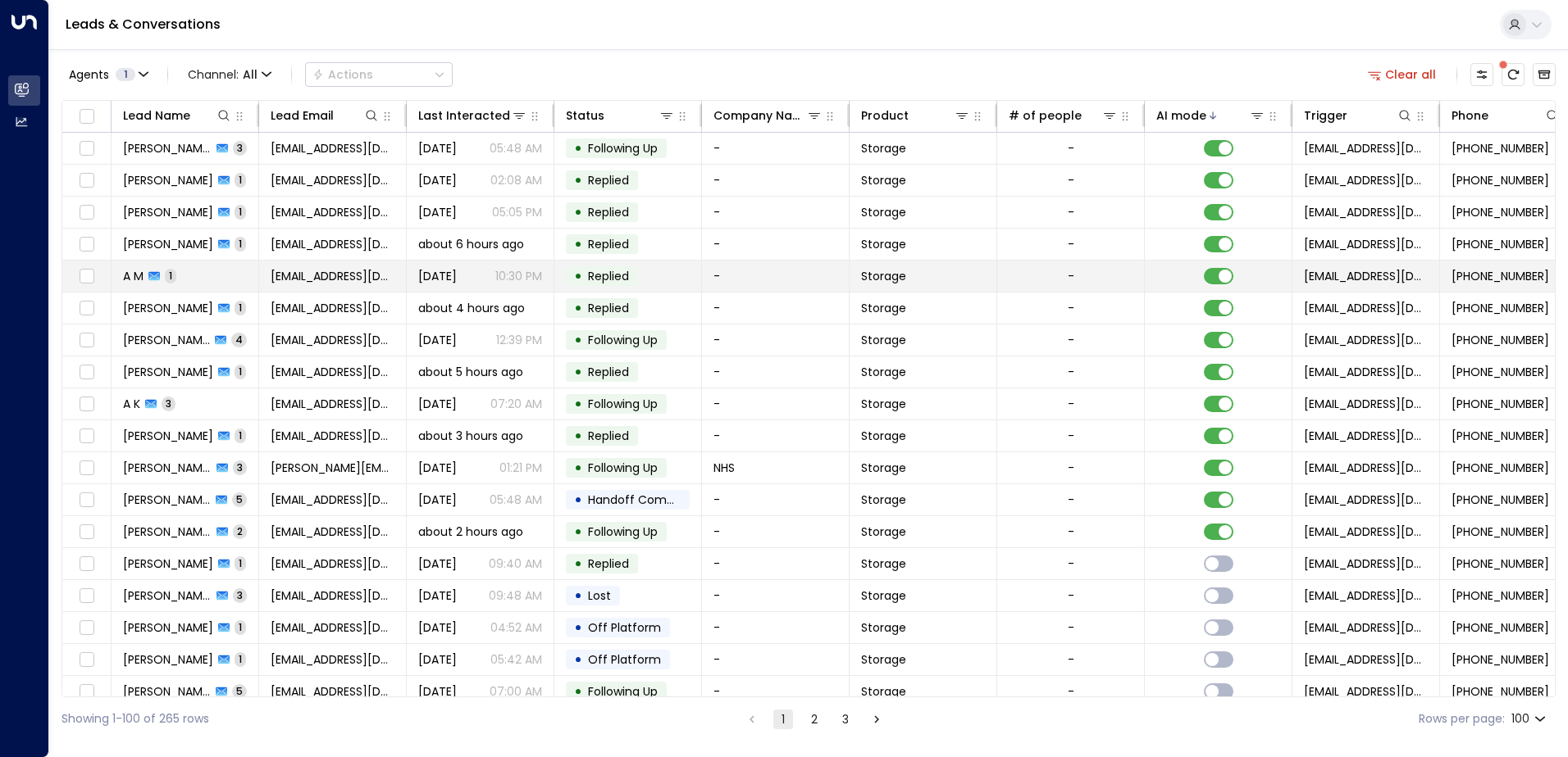
click at [257, 275] on td "A M 1" at bounding box center [185, 276] width 147 height 31
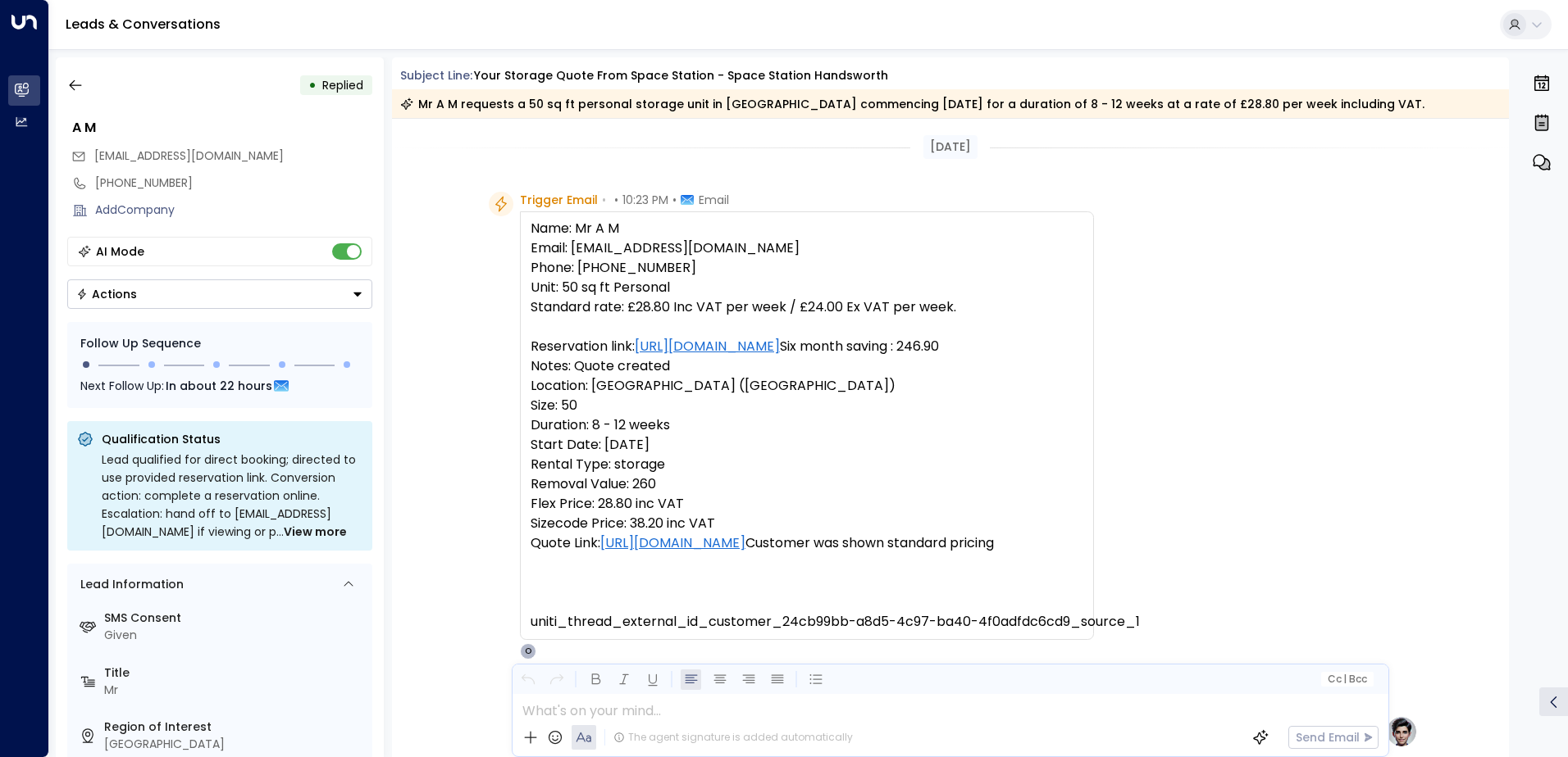
scroll to position [624, 0]
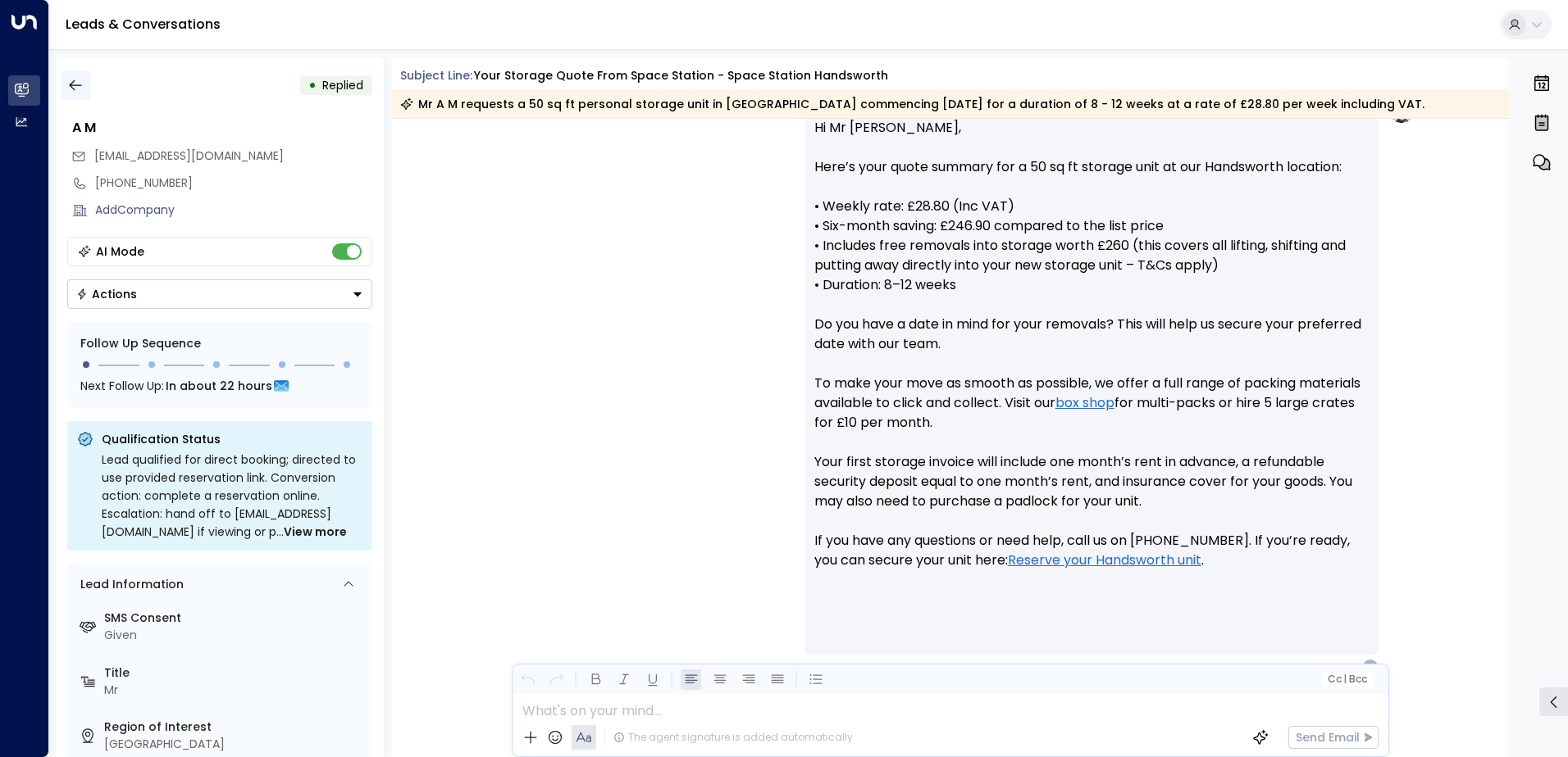
click at [79, 81] on icon "button" at bounding box center [76, 85] width 16 height 16
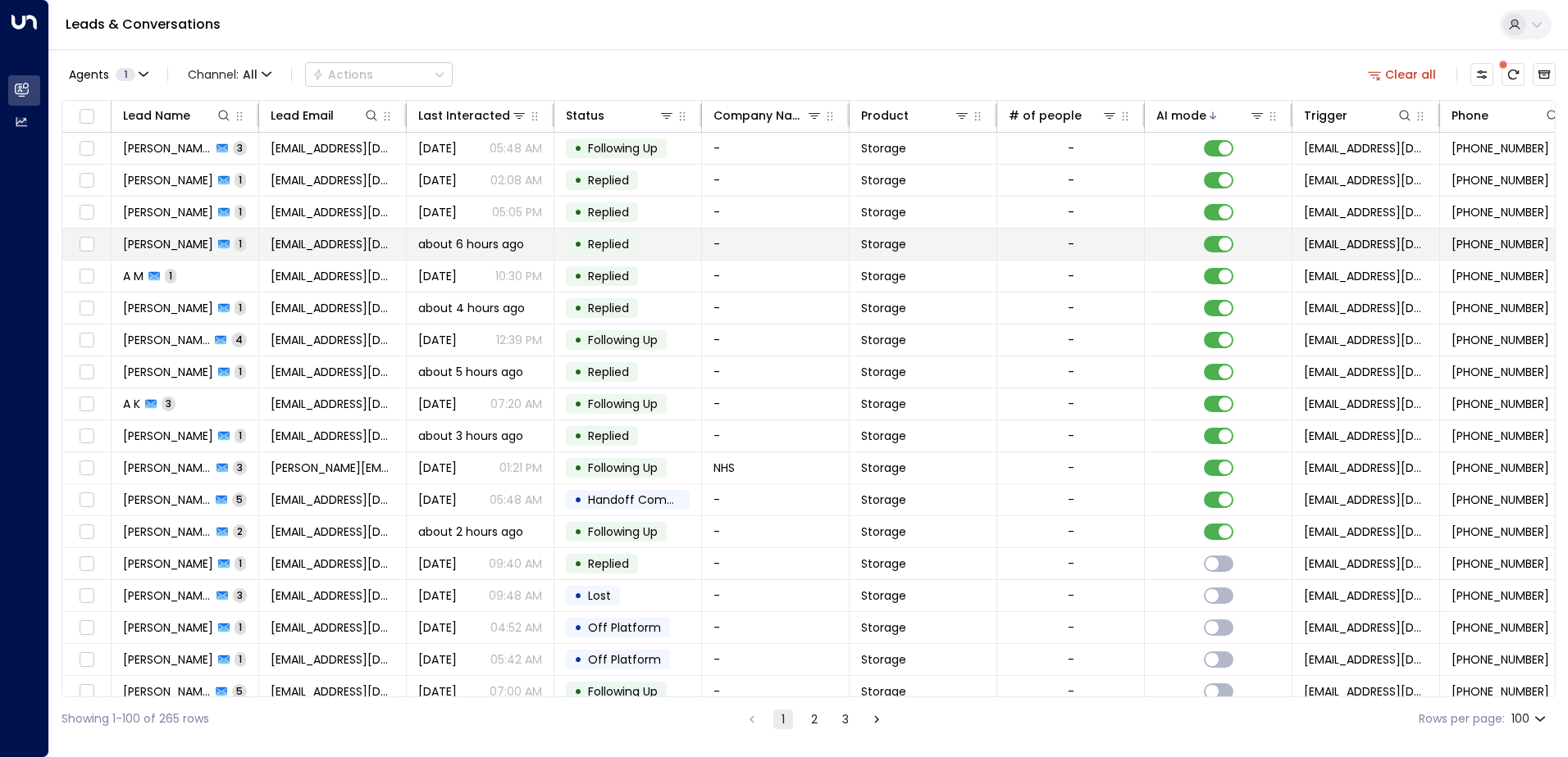
click at [238, 243] on td "[PERSON_NAME] 1" at bounding box center [185, 244] width 147 height 31
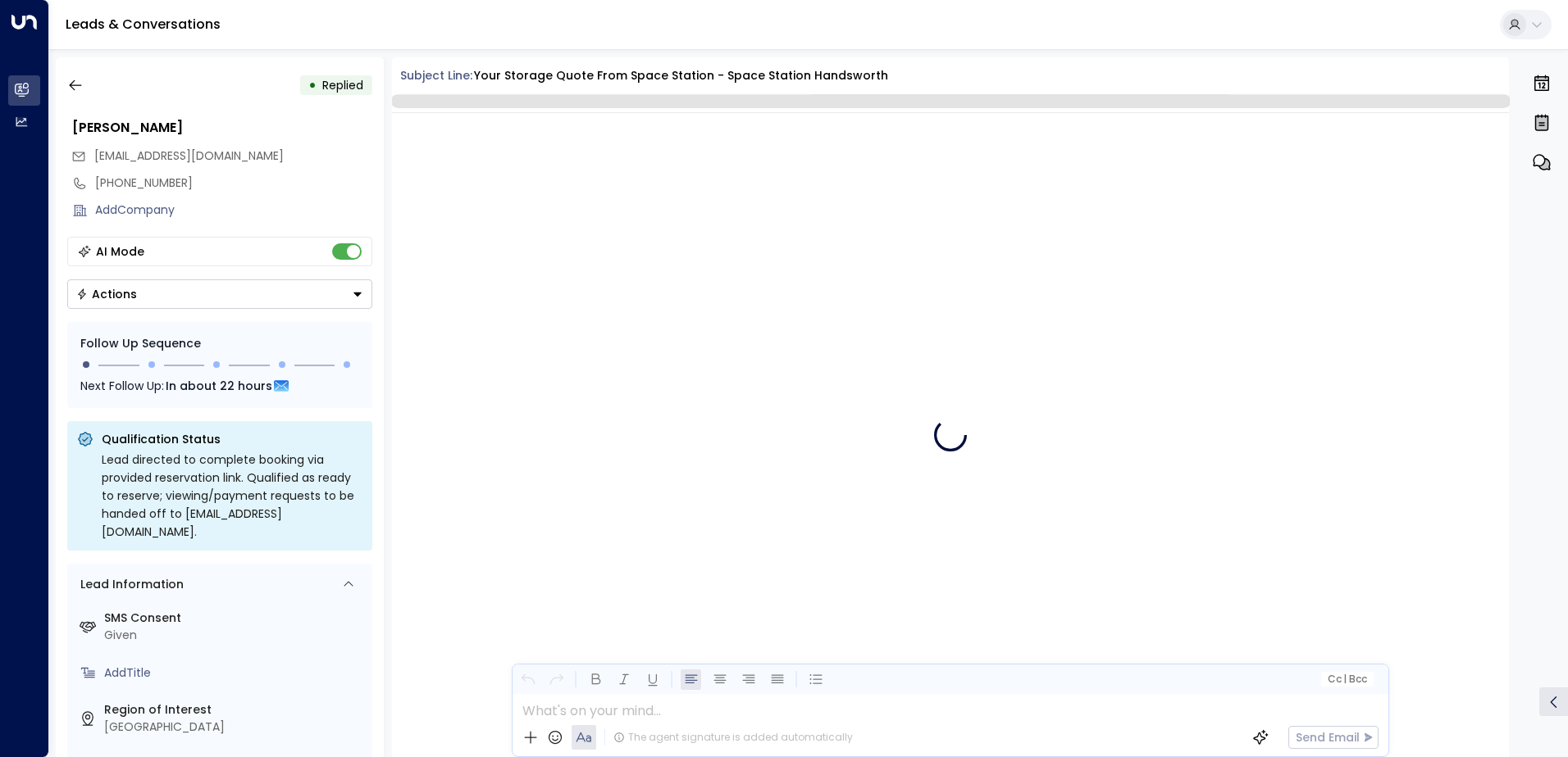
scroll to position [618, 0]
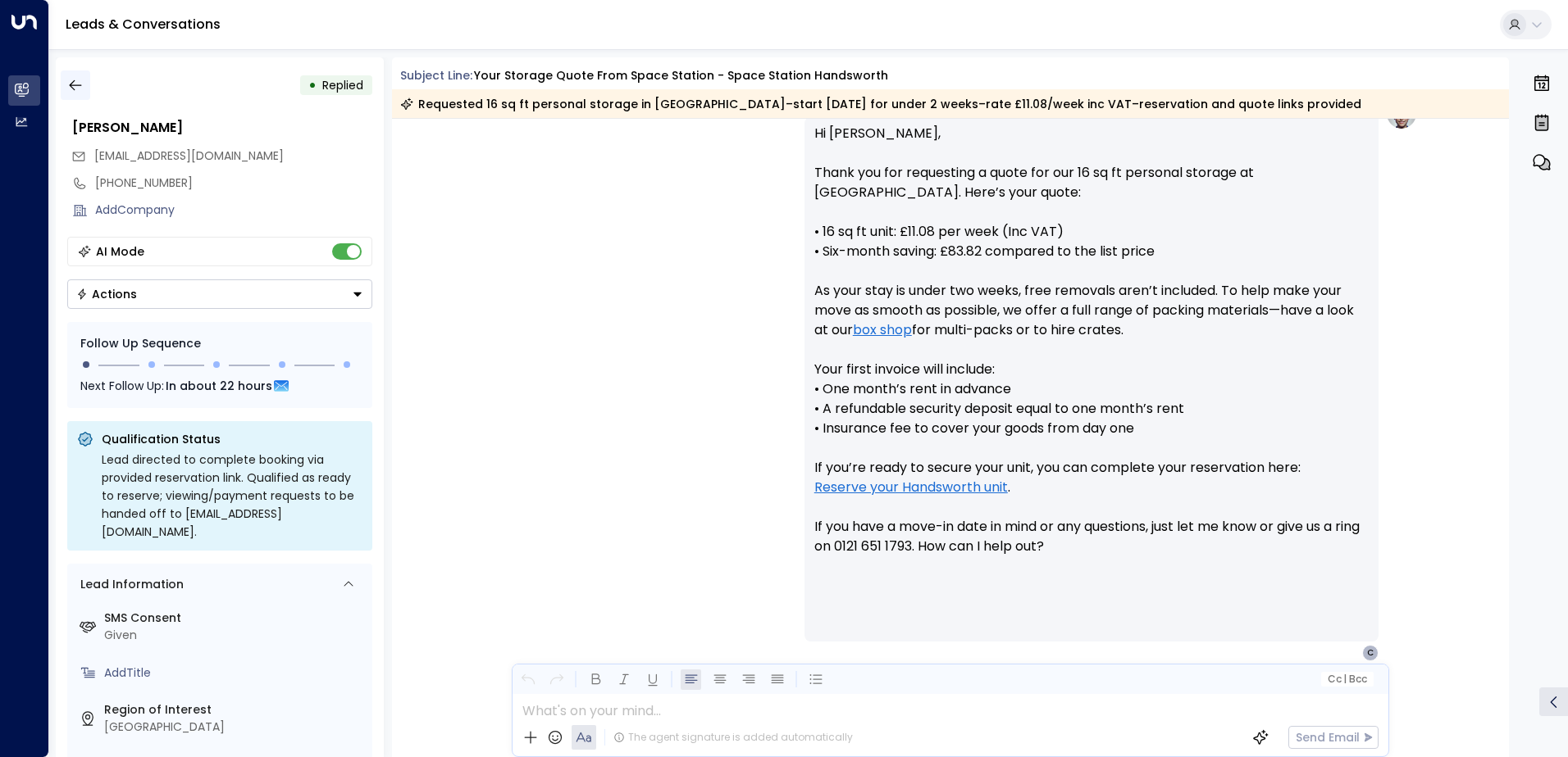
click at [70, 85] on icon "button" at bounding box center [74, 86] width 12 height 11
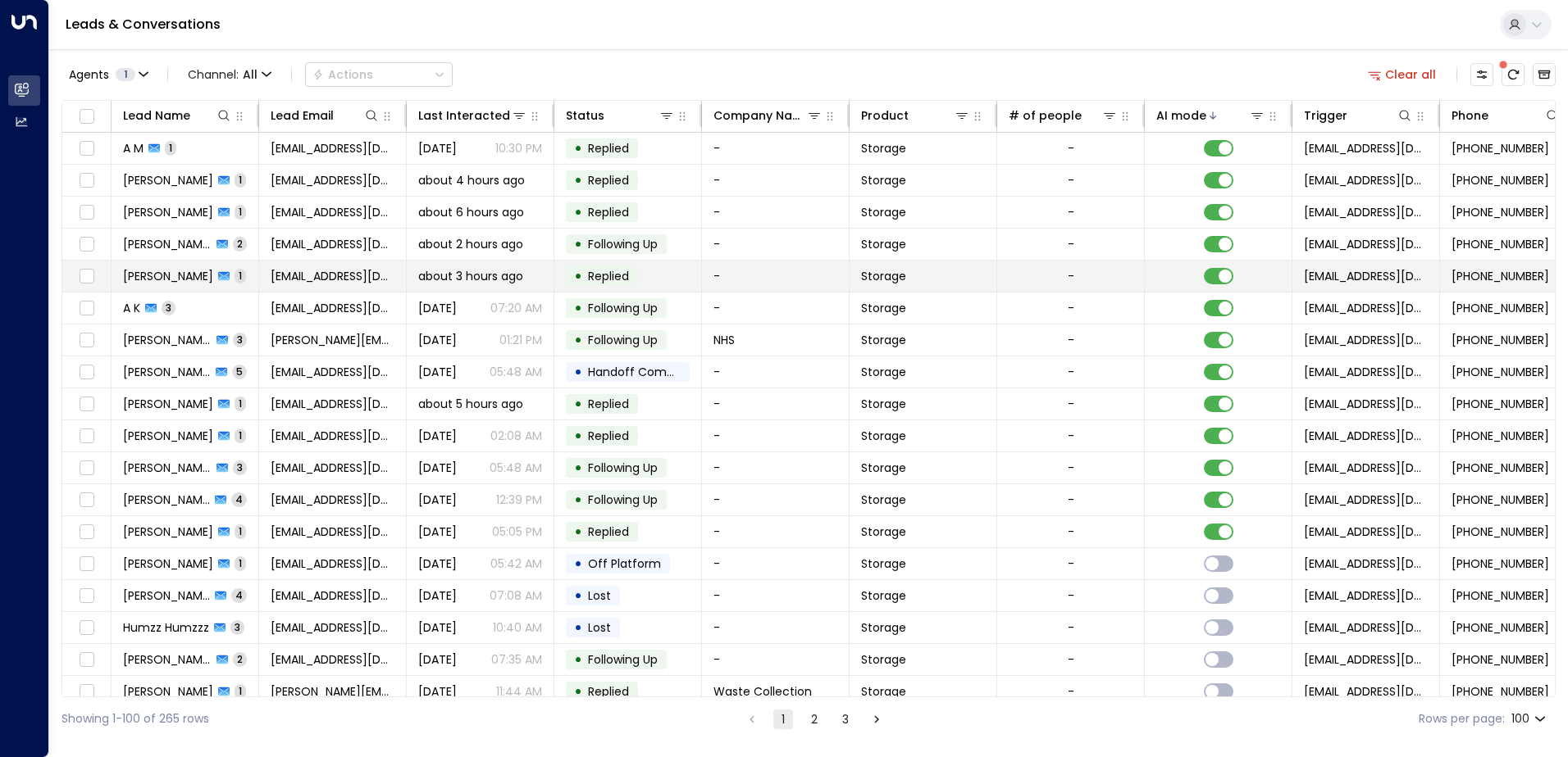
click at [240, 285] on td "[PERSON_NAME] 1" at bounding box center [185, 276] width 147 height 31
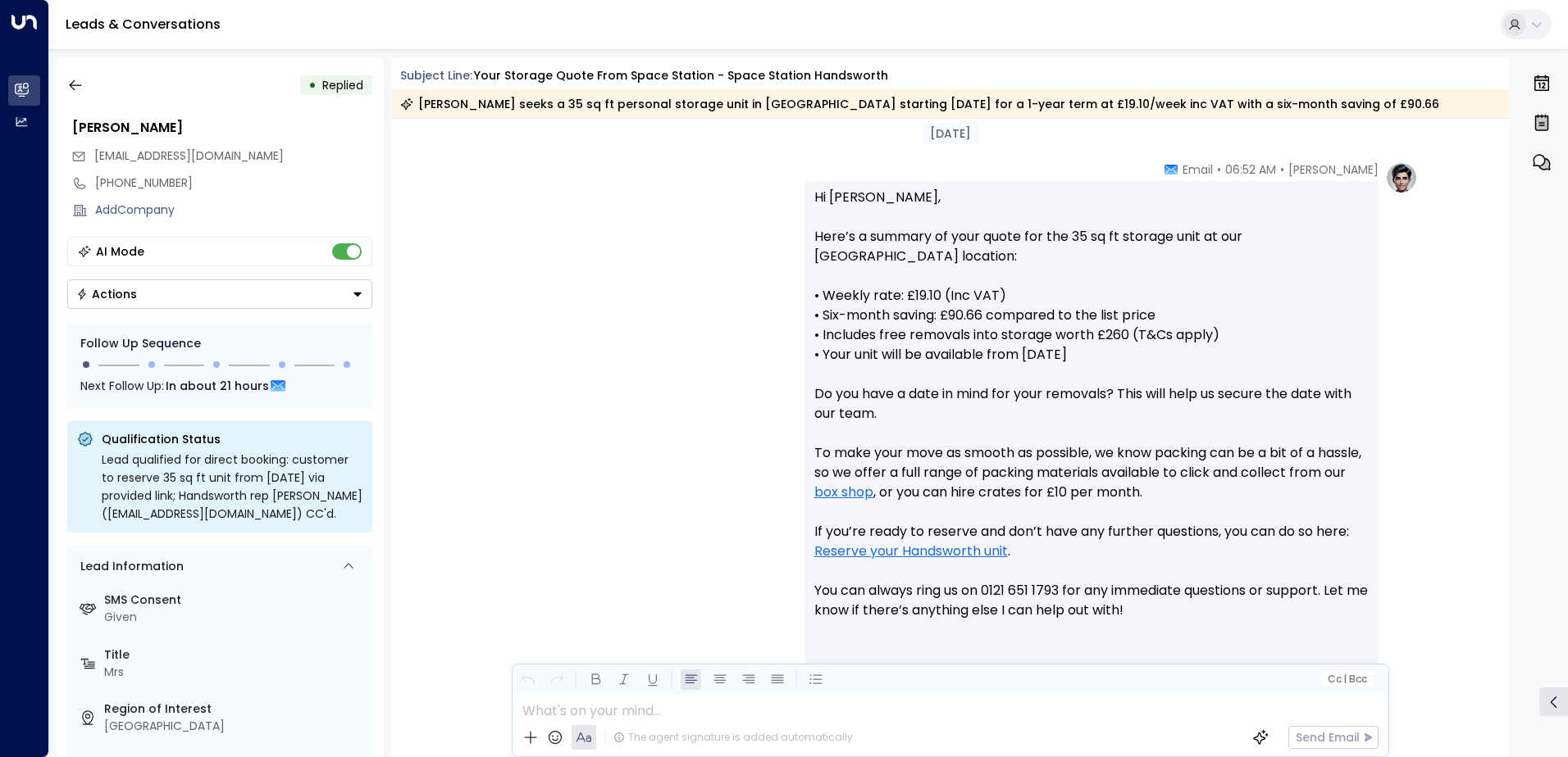
scroll to position [517, 0]
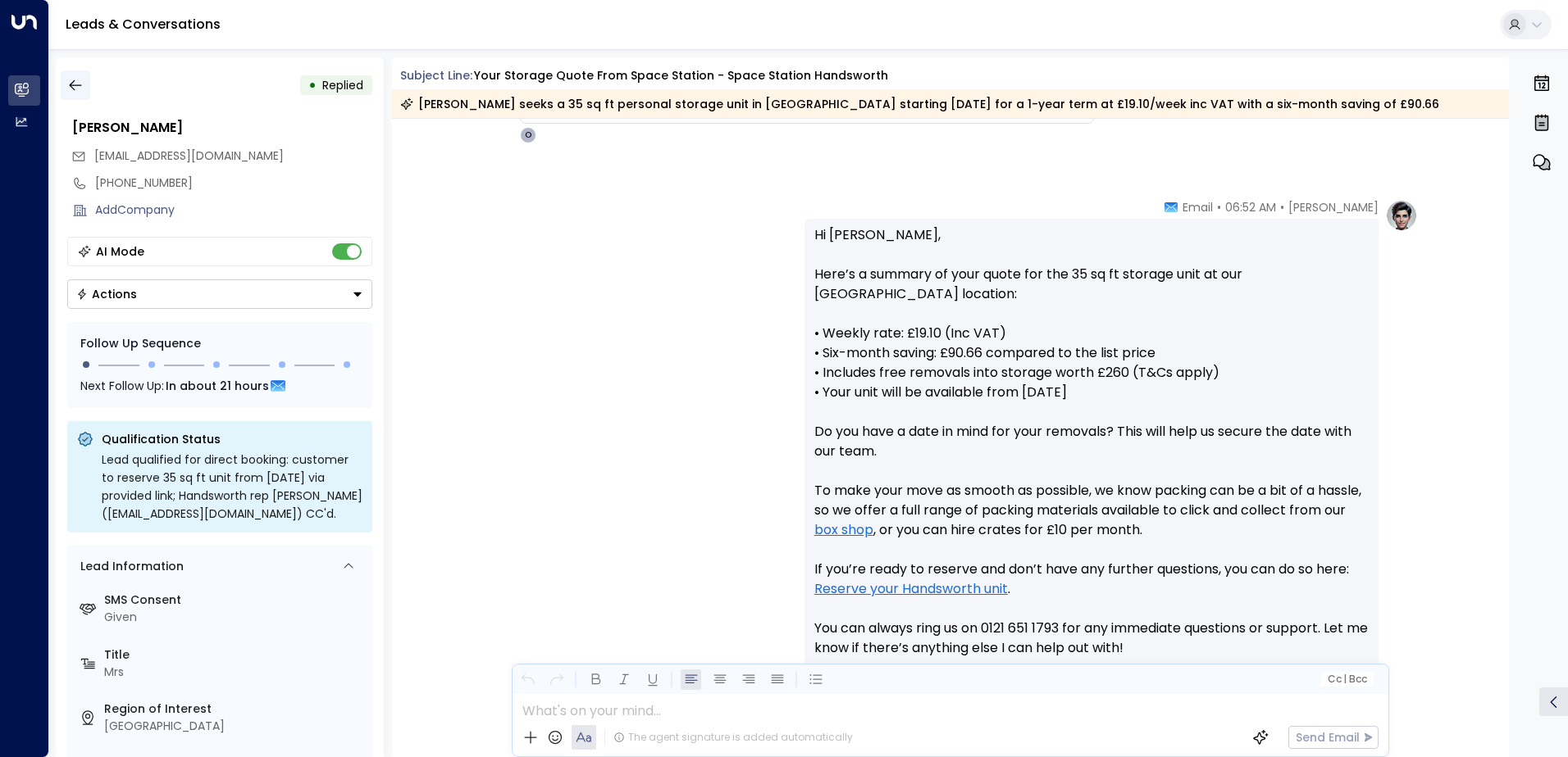
click at [81, 86] on icon "button" at bounding box center [76, 85] width 16 height 16
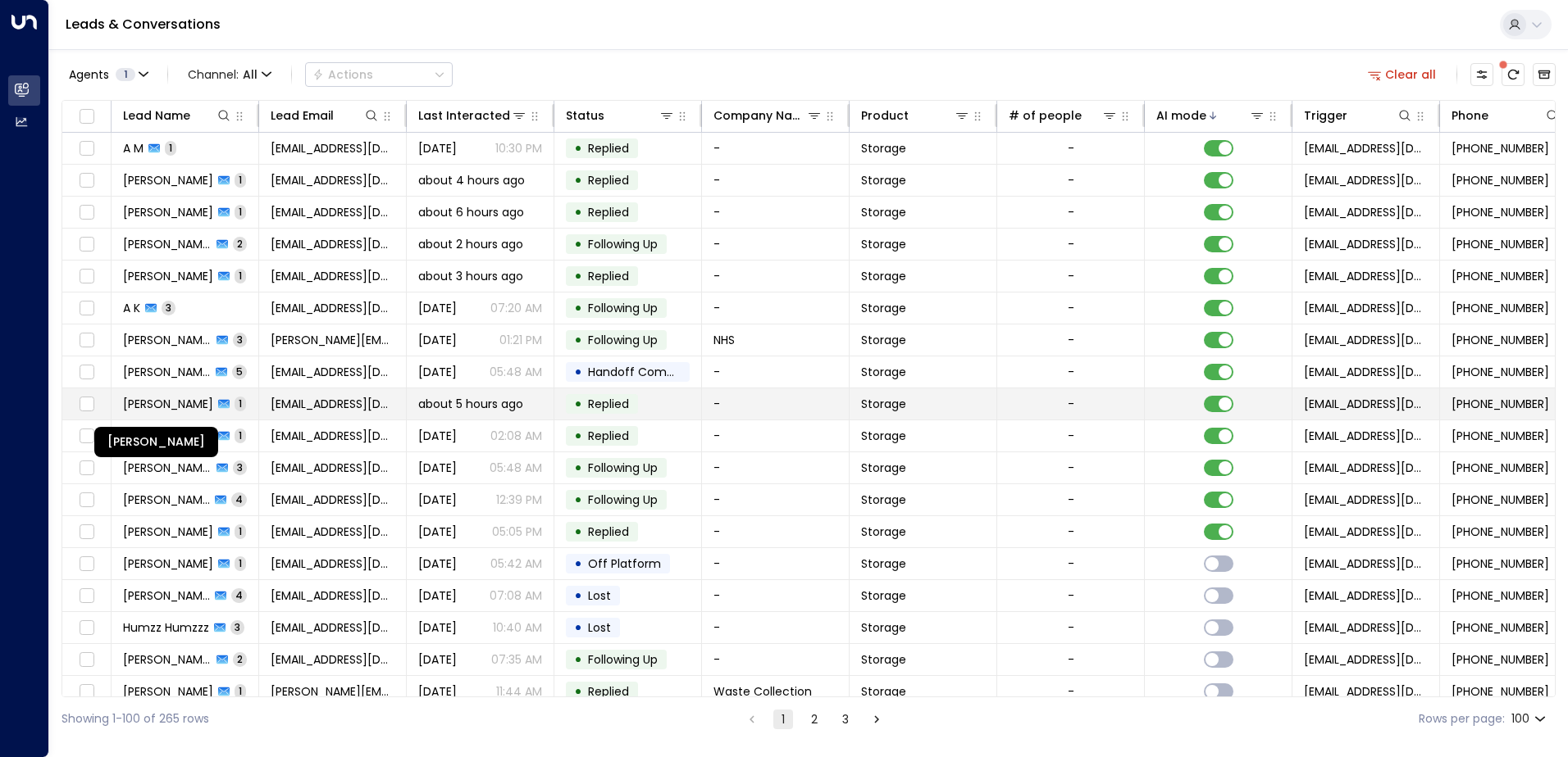
click at [173, 409] on span "[PERSON_NAME]" at bounding box center [167, 404] width 91 height 16
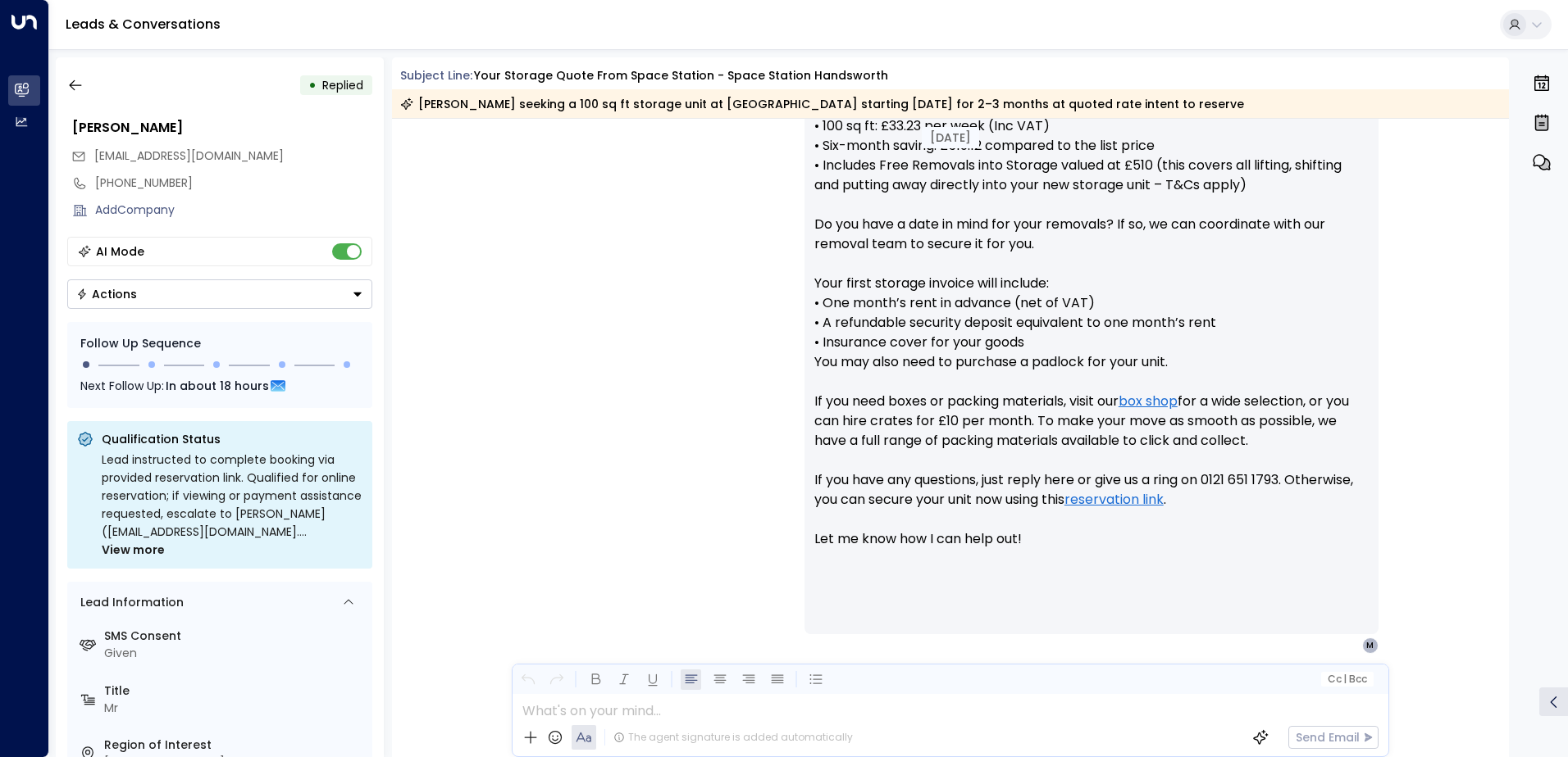
scroll to position [722, 0]
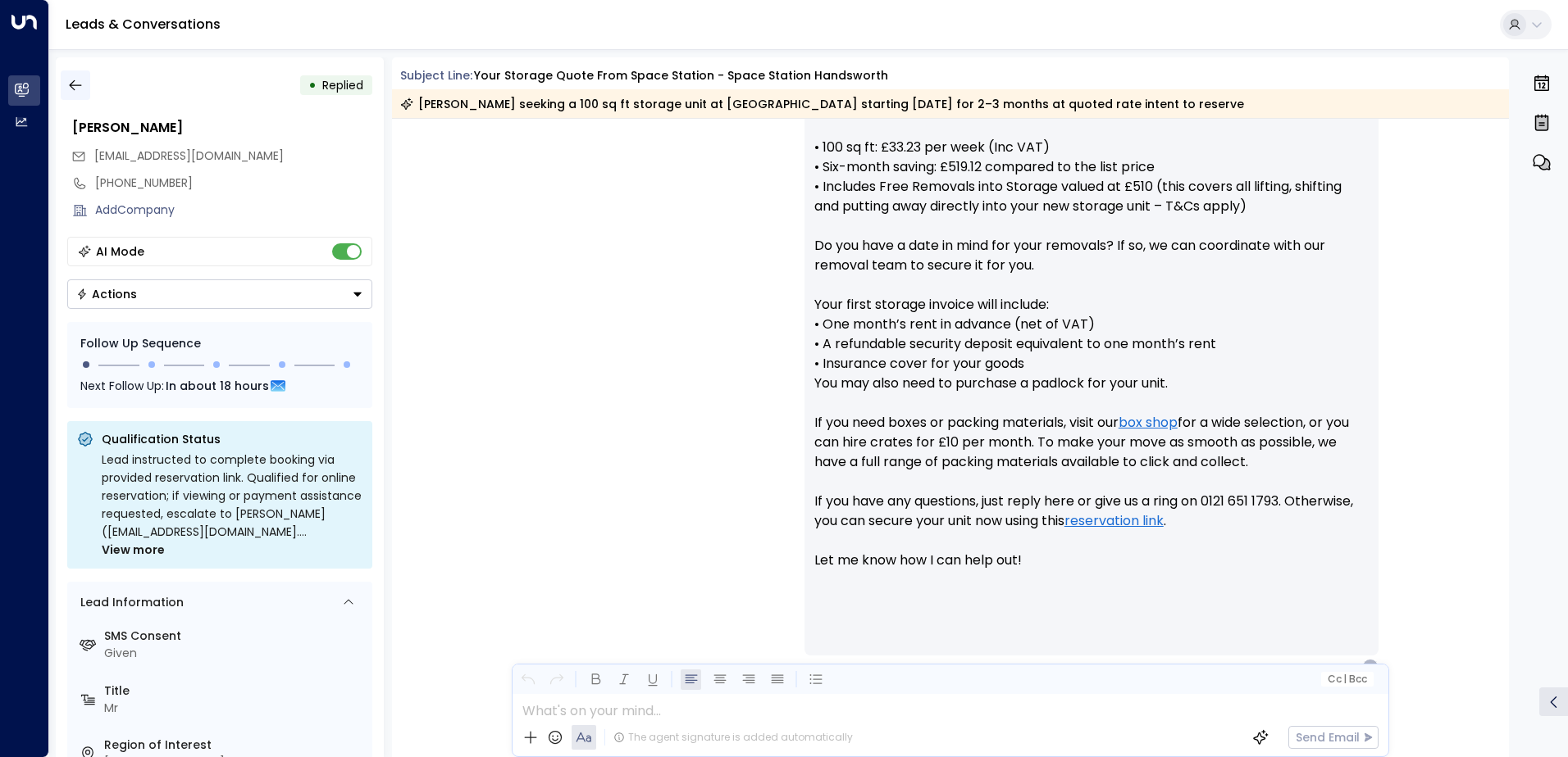
click at [75, 81] on icon "button" at bounding box center [76, 85] width 16 height 16
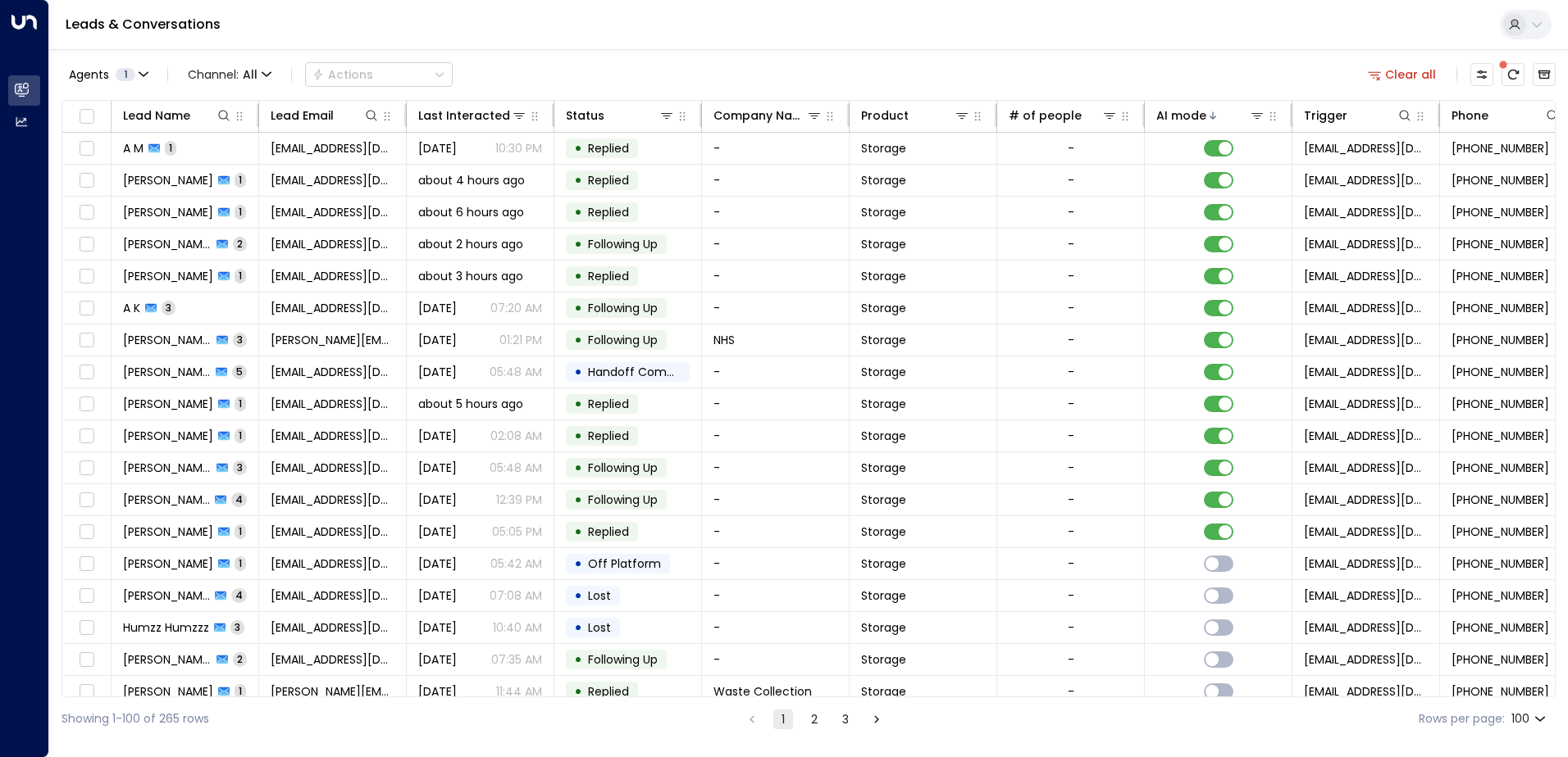
click at [1508, 69] on span at bounding box center [1503, 64] width 8 height 8
